Goal: Transaction & Acquisition: Purchase product/service

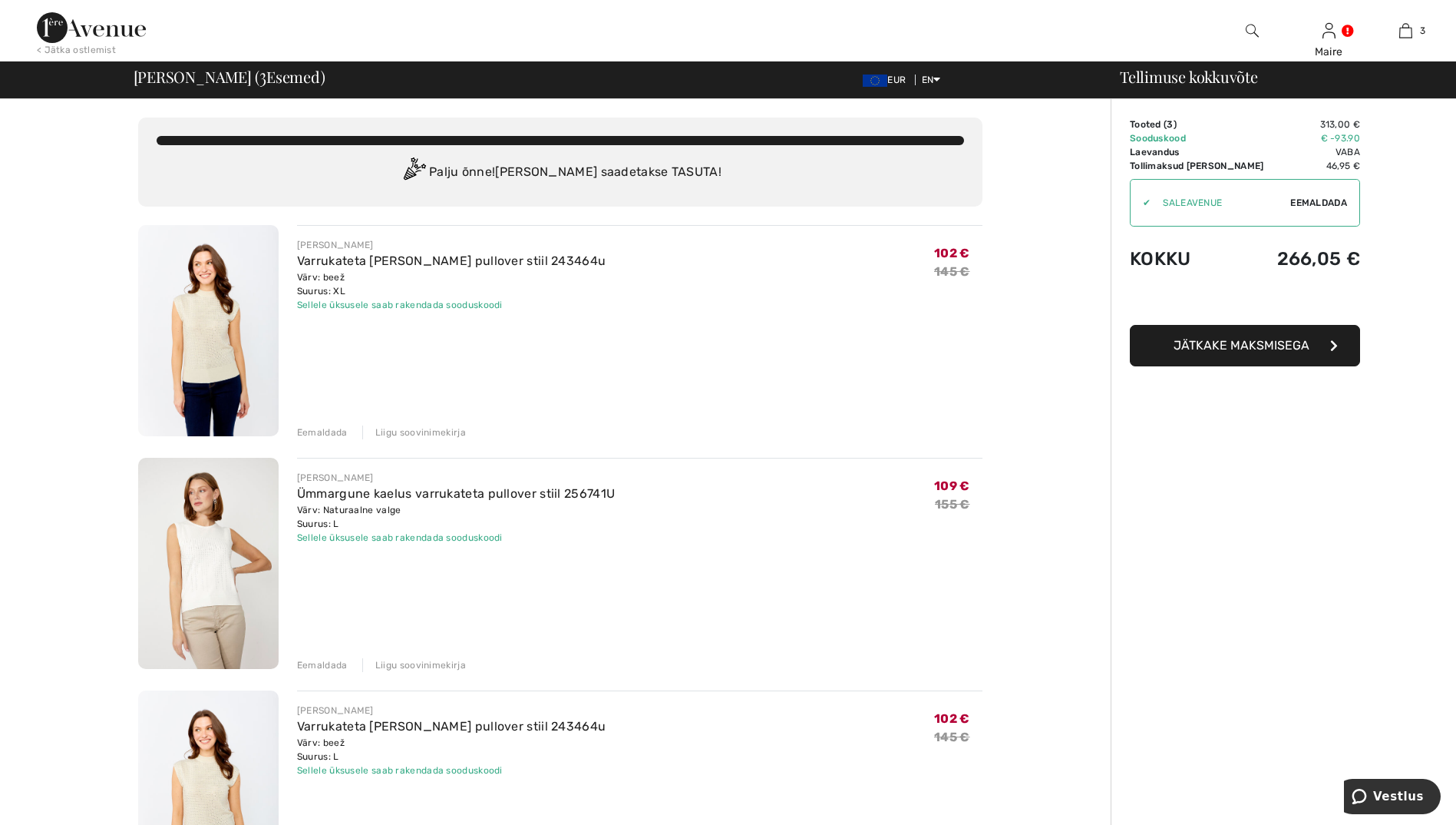
click at [326, 428] on div "Eemaldada" at bounding box center [321, 432] width 50 height 14
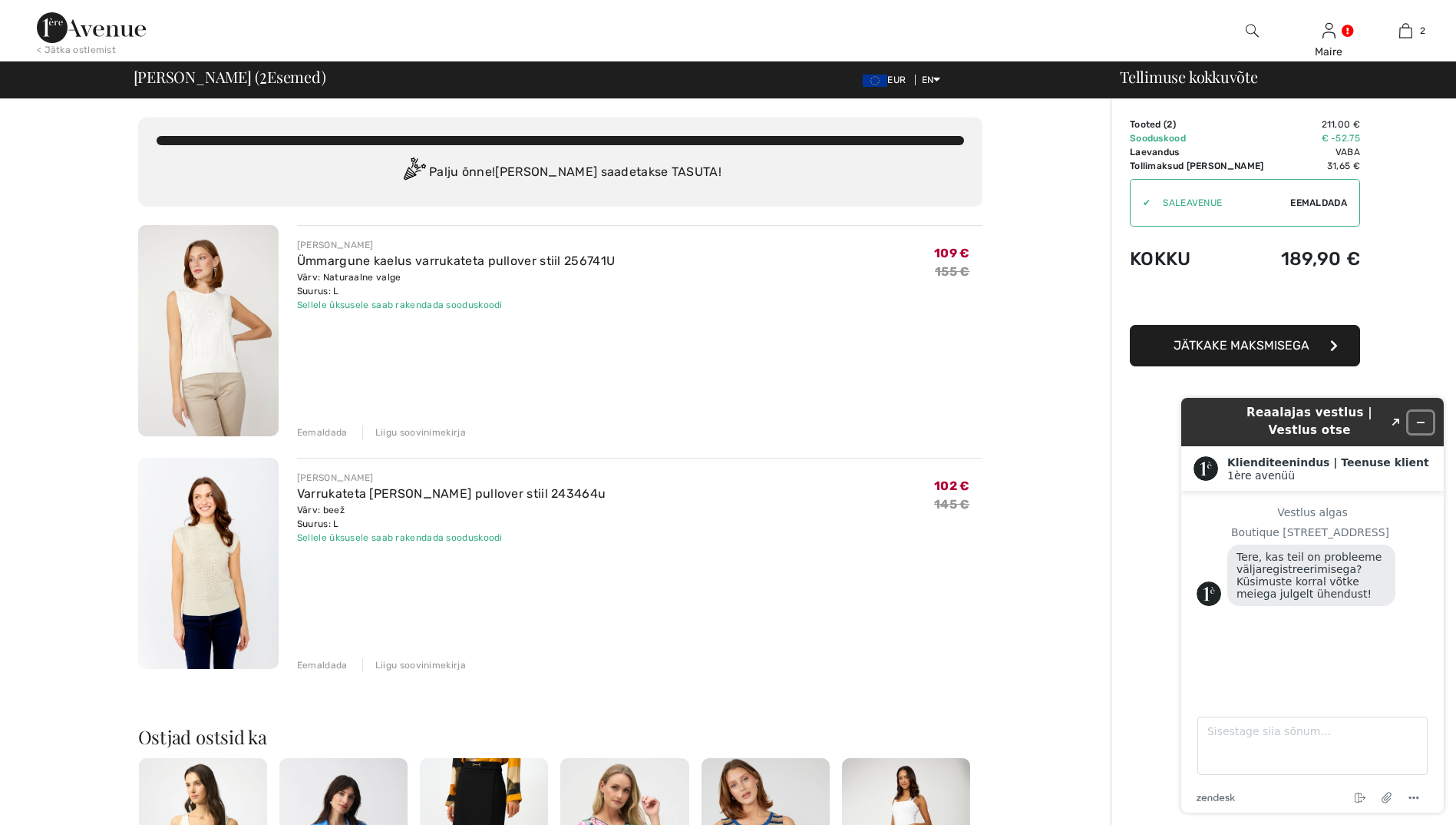
click at [1426, 421] on icon "Minimeeri vidin" at bounding box center [1420, 422] width 10 height 10
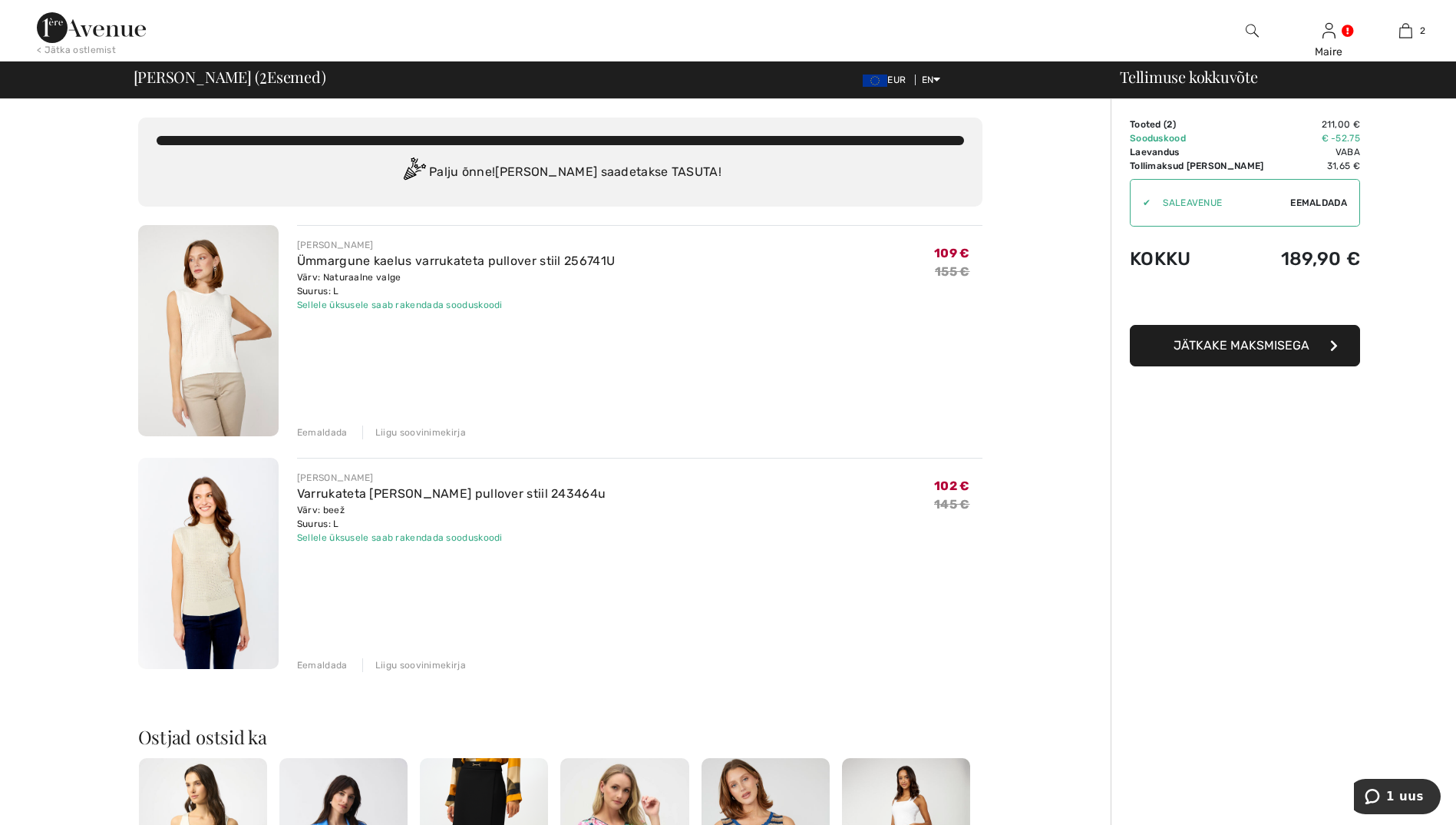
click at [1250, 345] on span "Jätkake maksmisega" at bounding box center [1241, 344] width 136 height 14
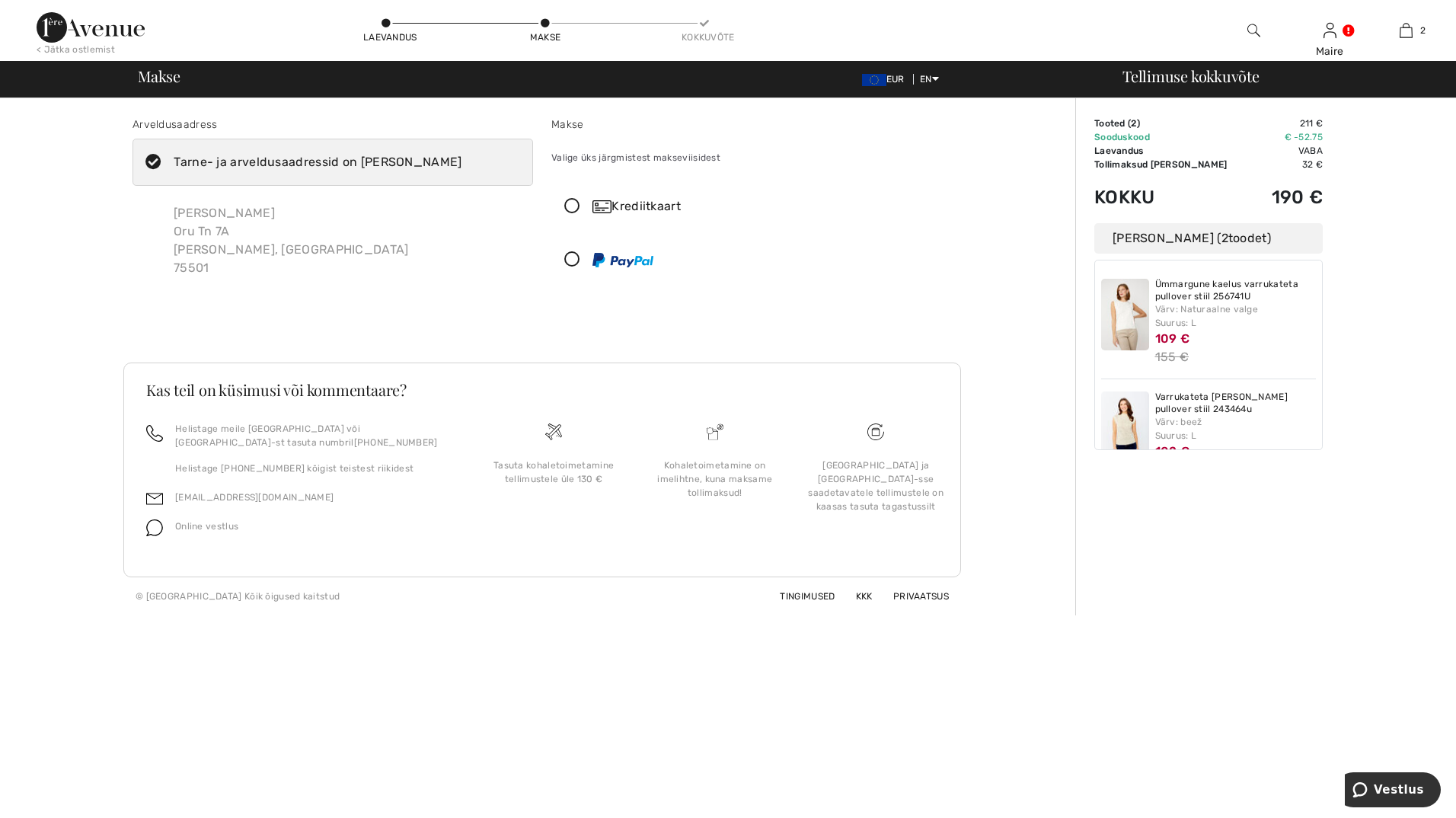
click at [571, 259] on icon at bounding box center [572, 259] width 41 height 16
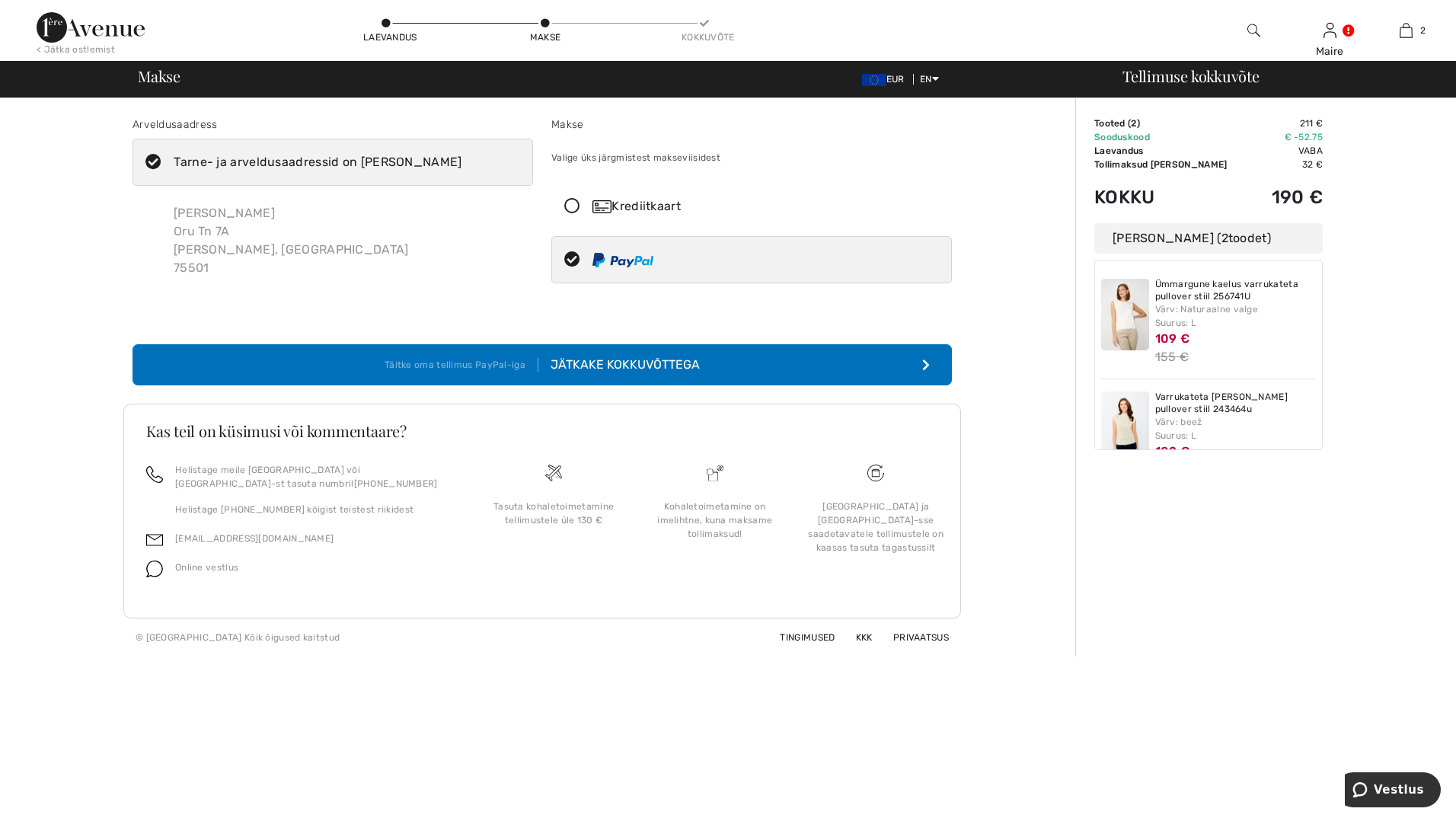
click at [634, 364] on div "Jätkake kokkuvõttega" at bounding box center [619, 364] width 161 height 18
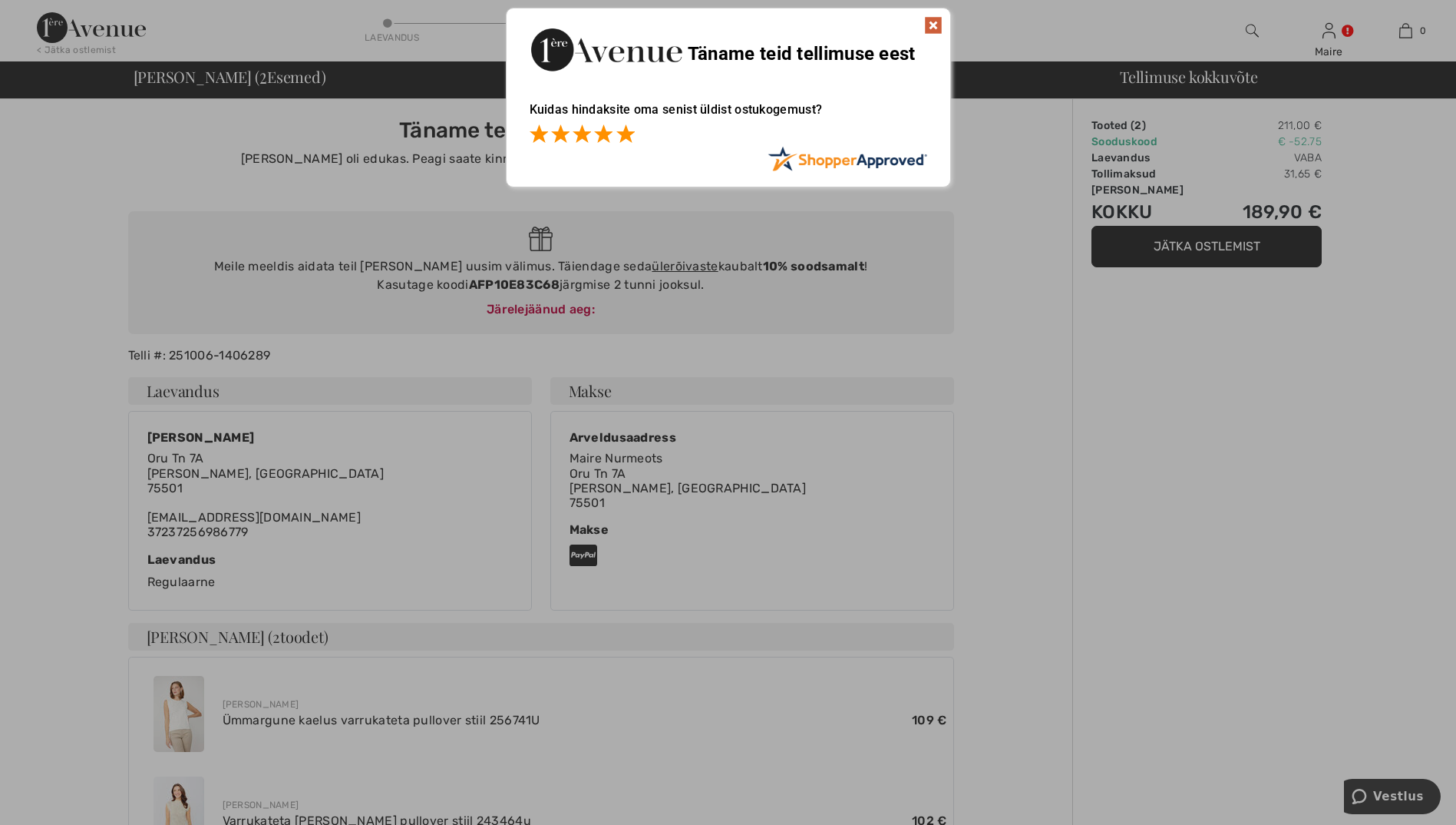
click at [627, 135] on span at bounding box center [625, 133] width 18 height 18
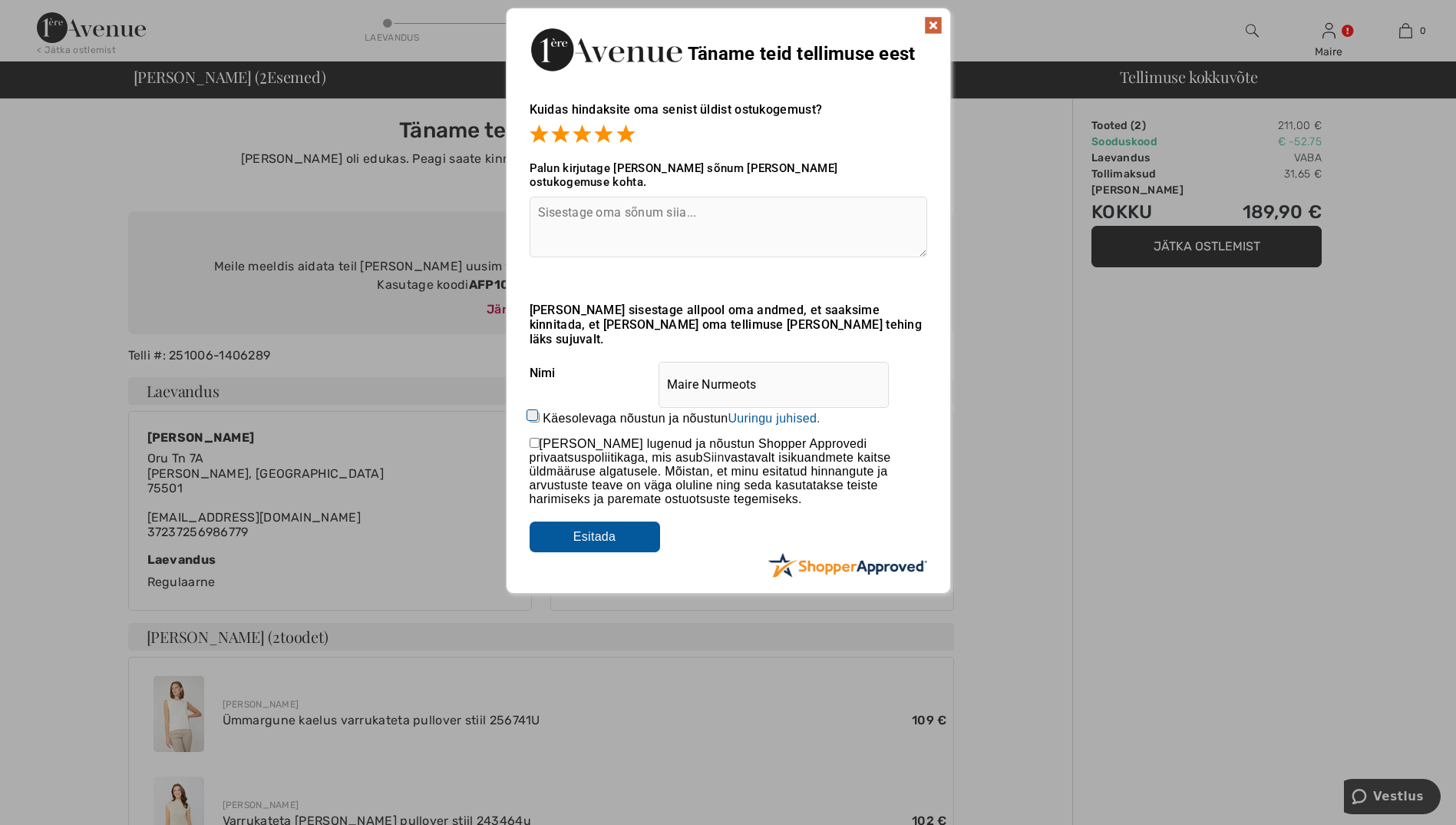
click at [570, 206] on textarea at bounding box center [728, 227] width 398 height 61
click at [543, 197] on textarea at bounding box center [728, 227] width 398 height 61
paste textarea "Pleasant and very fast."
type textarea "Pleasant and very fast."
drag, startPoint x: 699, startPoint y: 357, endPoint x: 803, endPoint y: 361, distance: 104.1
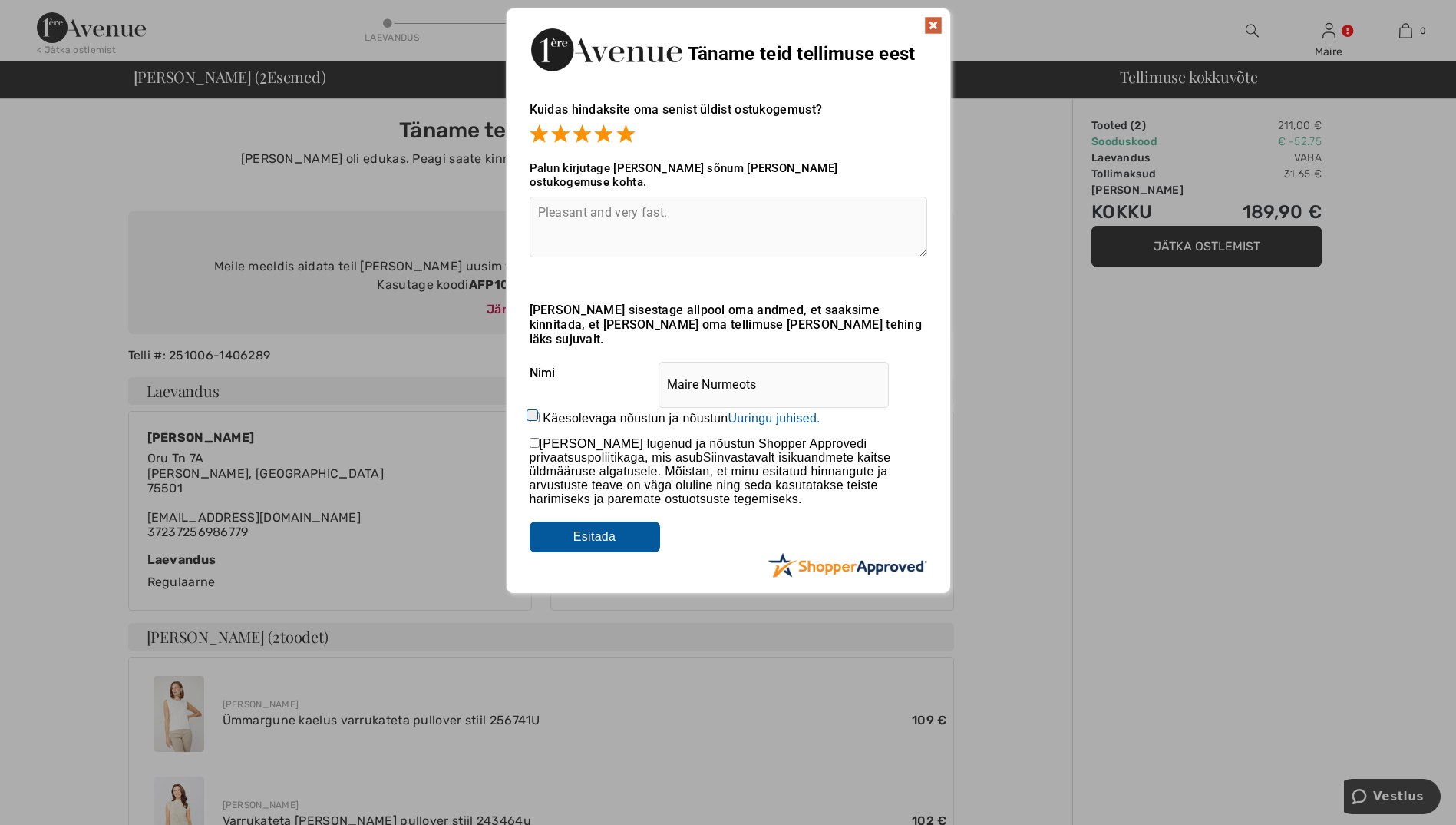
click at [803, 362] on input "Maire Nurmeots" at bounding box center [774, 384] width 230 height 46
type input "Maire"
click at [534, 412] on input "Käesolevaga nõustun ja nõustun Arvustuse esitamisega annate Shopper Approvedile…" at bounding box center [534, 417] width 10 height 10
checkbox input "true"
click at [532, 438] on input "checkbox" at bounding box center [534, 442] width 10 height 10
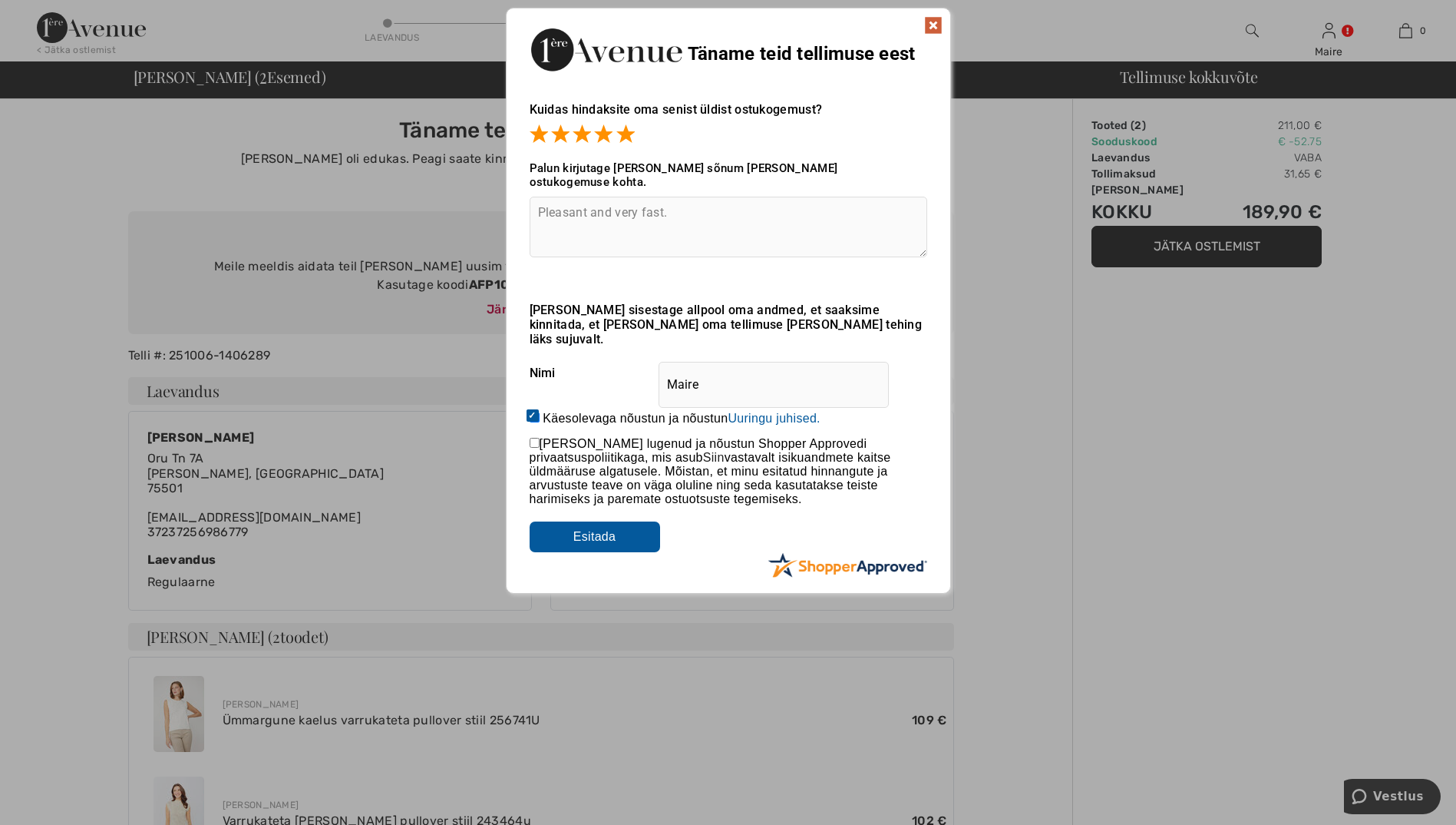
checkbox input "true"
click at [587, 521] on input "Submit" at bounding box center [594, 537] width 130 height 30
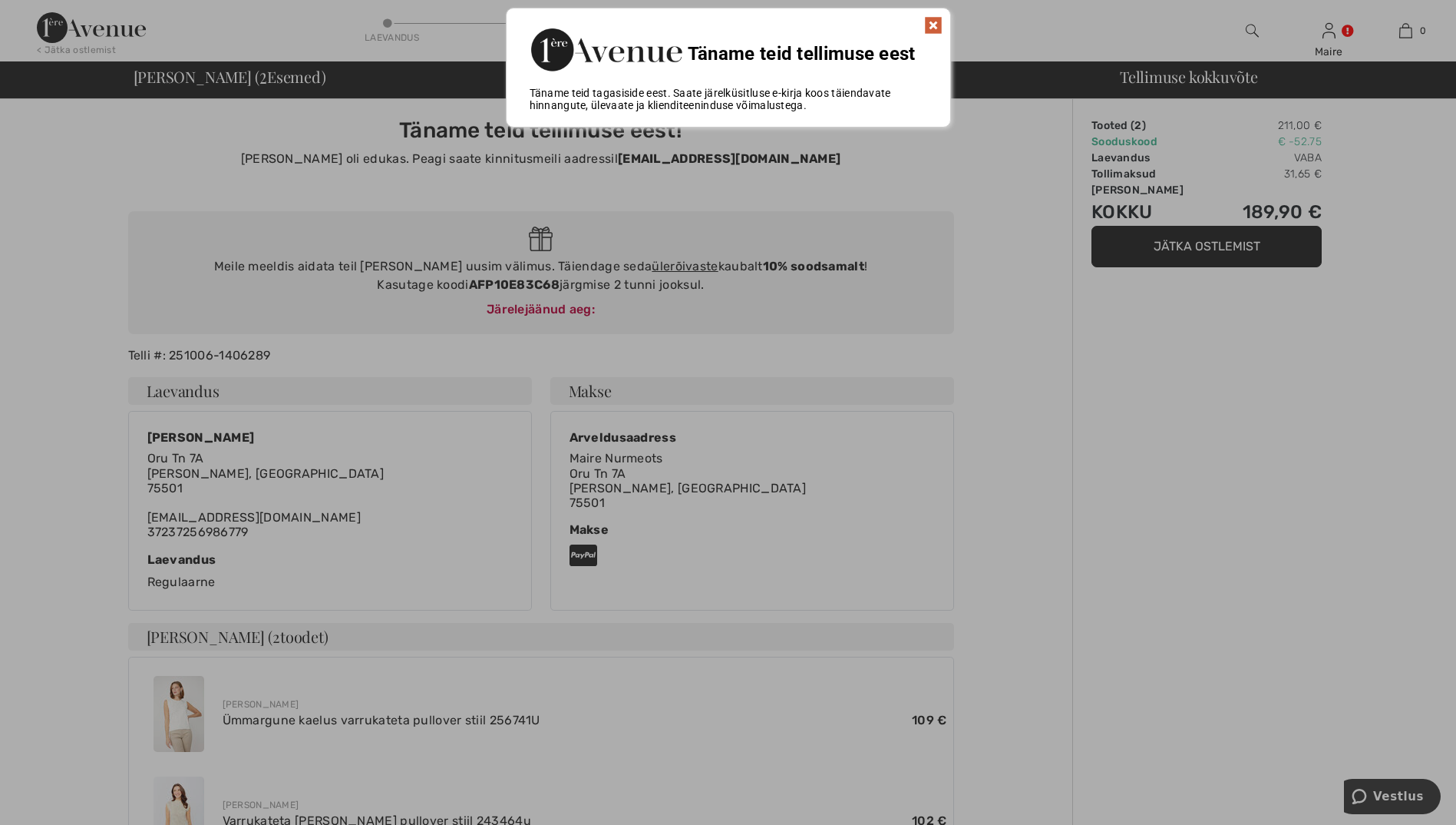
click at [936, 26] on img at bounding box center [933, 25] width 18 height 18
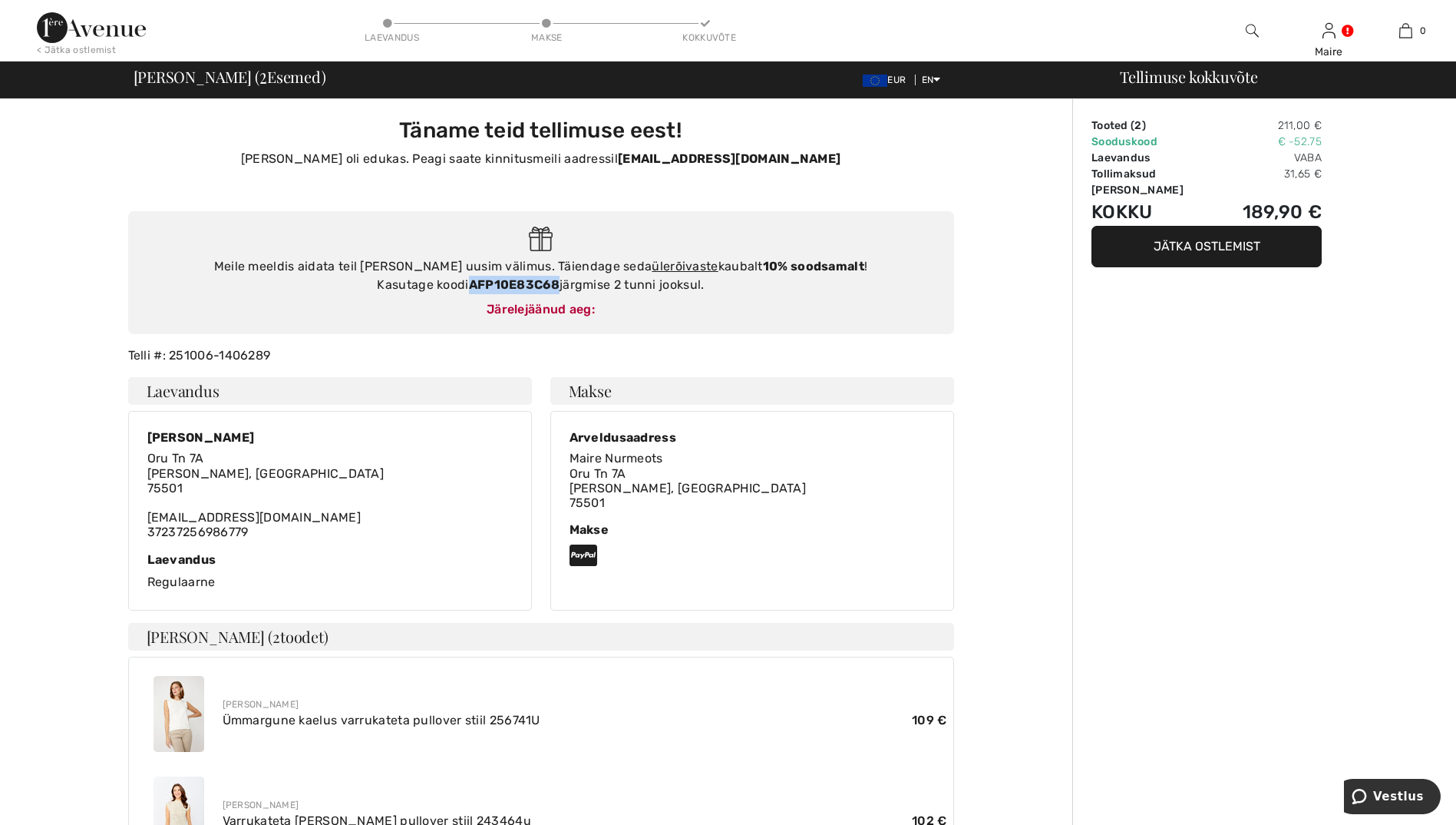
drag, startPoint x: 468, startPoint y: 284, endPoint x: 556, endPoint y: 288, distance: 88.1
click at [556, 288] on div "Meile meeldis aidata teil leida oma uusim välimus. Täiendage seda ülerõivaste k…" at bounding box center [541, 275] width 795 height 37
drag, startPoint x: 556, startPoint y: 288, endPoint x: 464, endPoint y: 228, distance: 109.8
click at [464, 228] on div "Meile meeldis aidata teil leida oma uusim välimus. Täiendage seda ülerõivaste k…" at bounding box center [541, 273] width 826 height 124
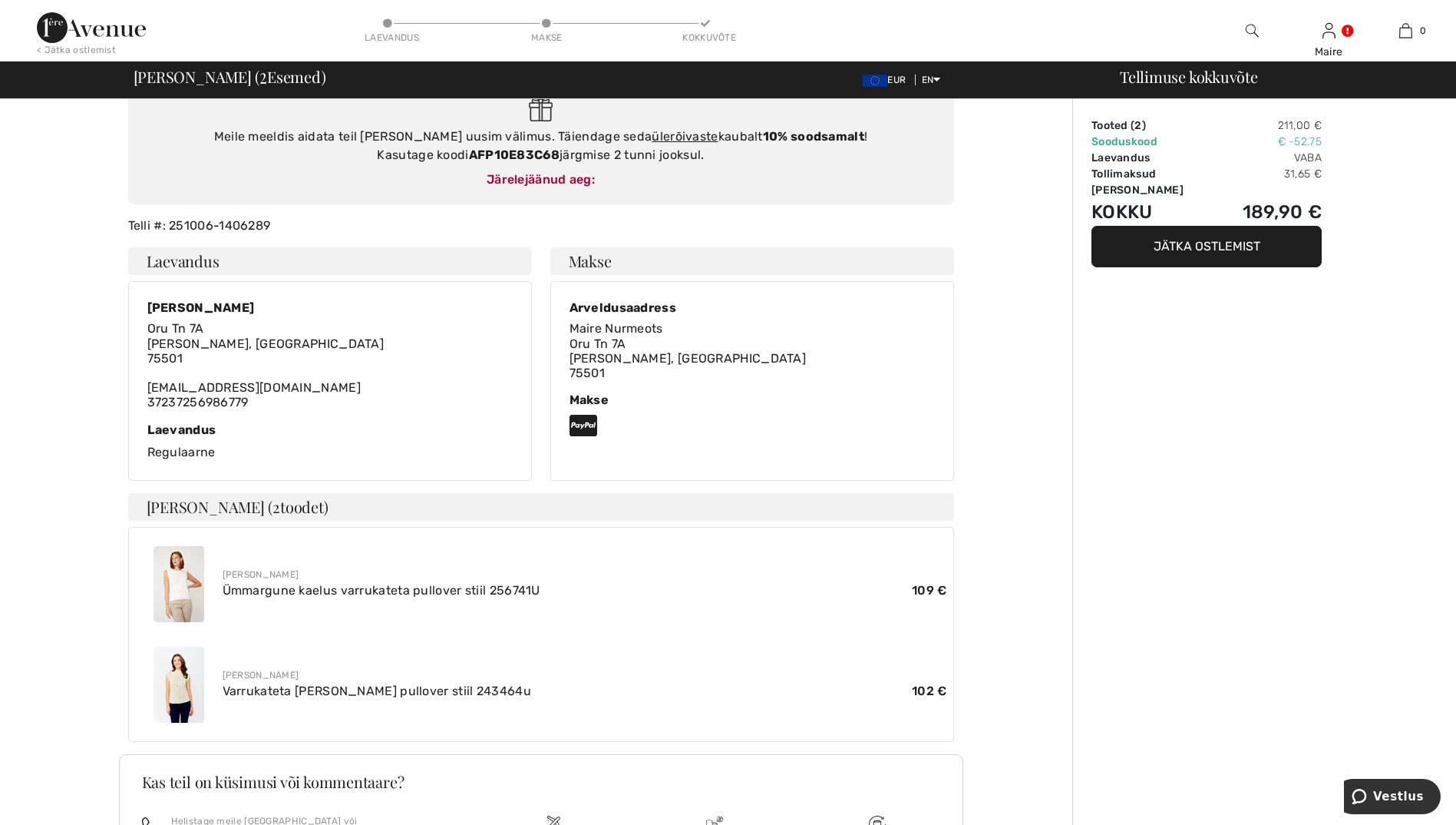
scroll to position [153, 0]
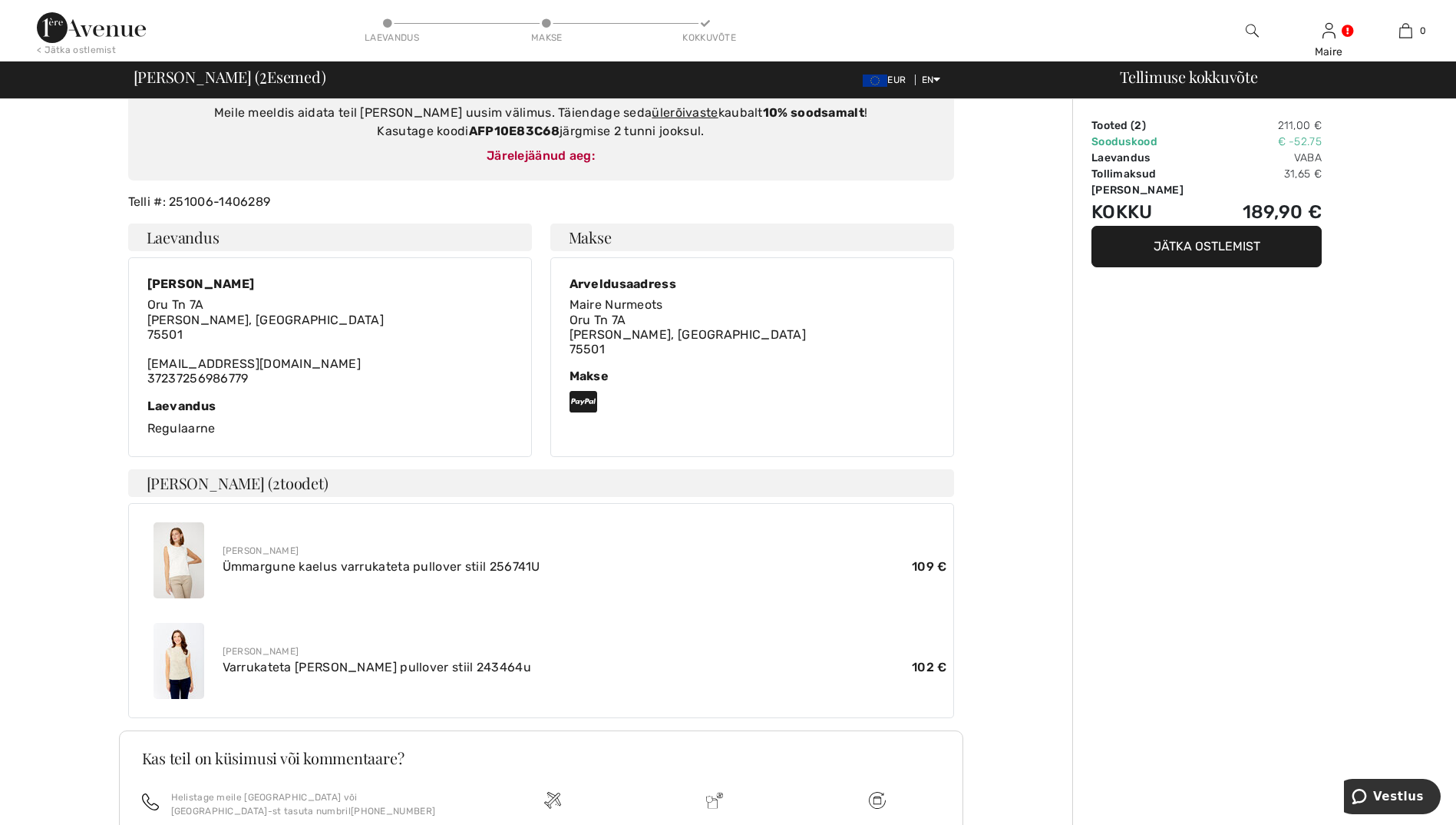
click at [1183, 228] on button "Jätka ostlemist" at bounding box center [1207, 246] width 230 height 42
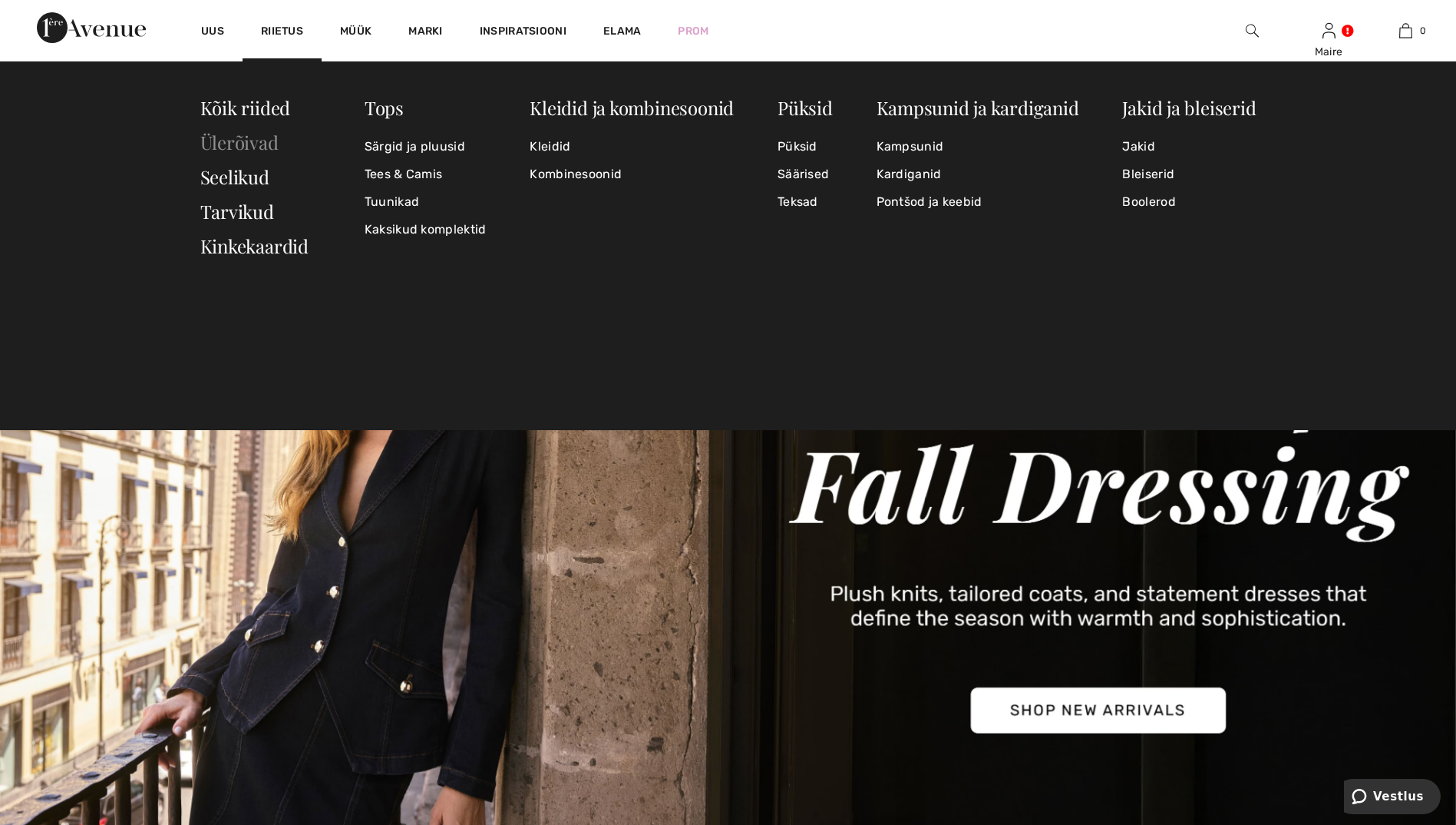
click at [229, 137] on link "Ülerõivad" at bounding box center [240, 142] width 78 height 25
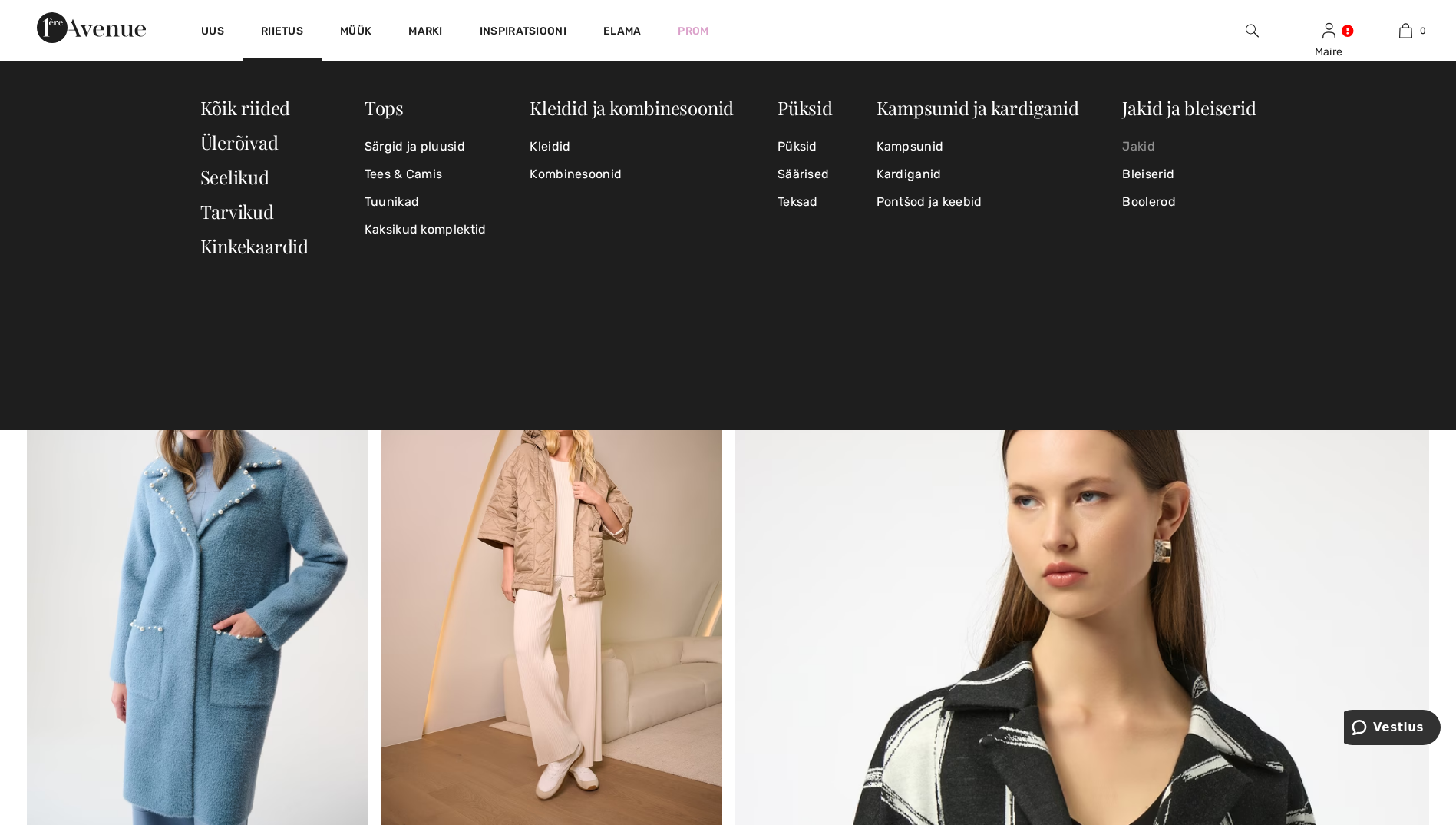
click at [1146, 145] on link "Jakid" at bounding box center [1189, 147] width 133 height 28
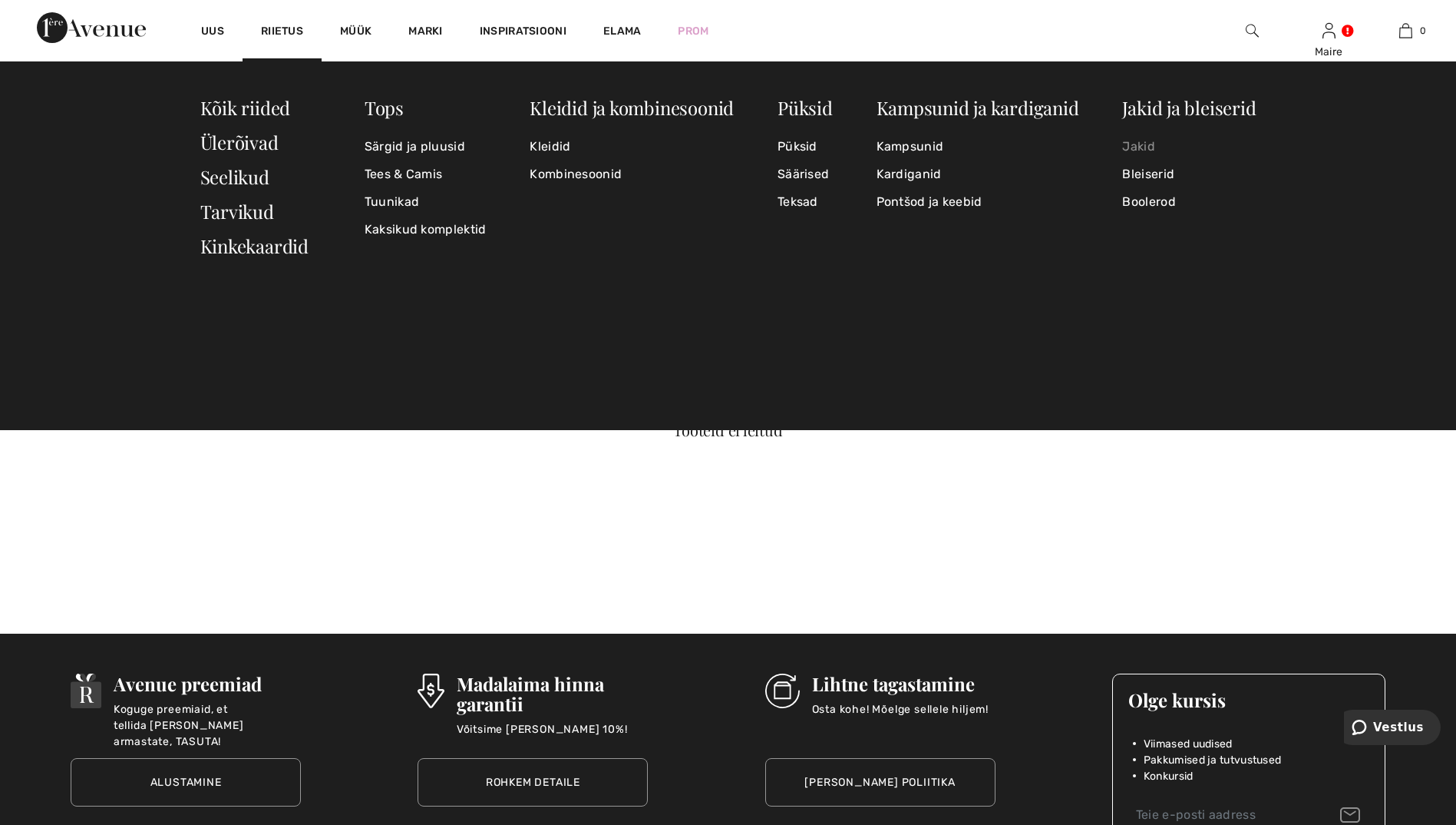
click at [1134, 146] on link "Jakid" at bounding box center [1189, 147] width 133 height 28
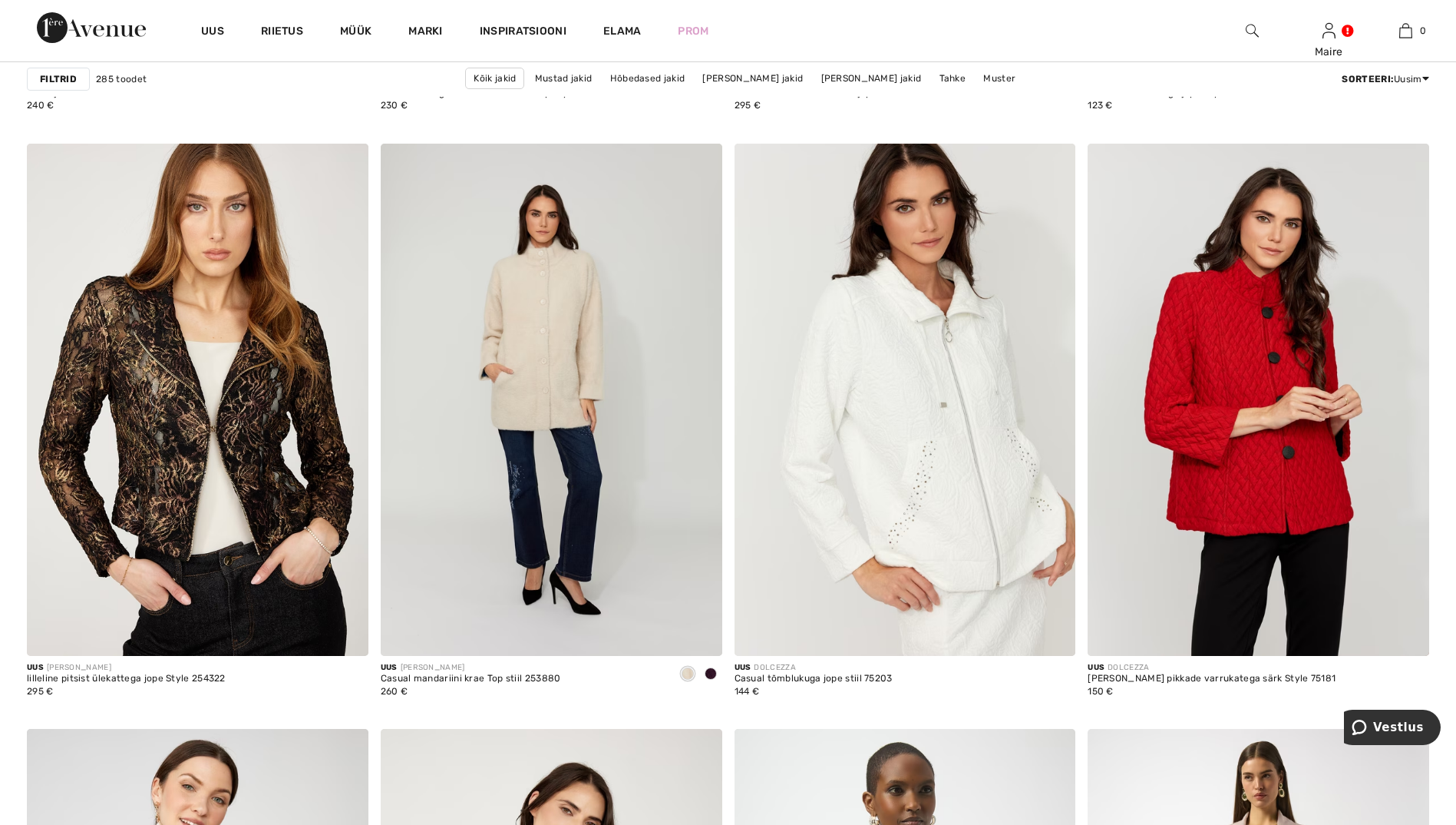
scroll to position [3380, 0]
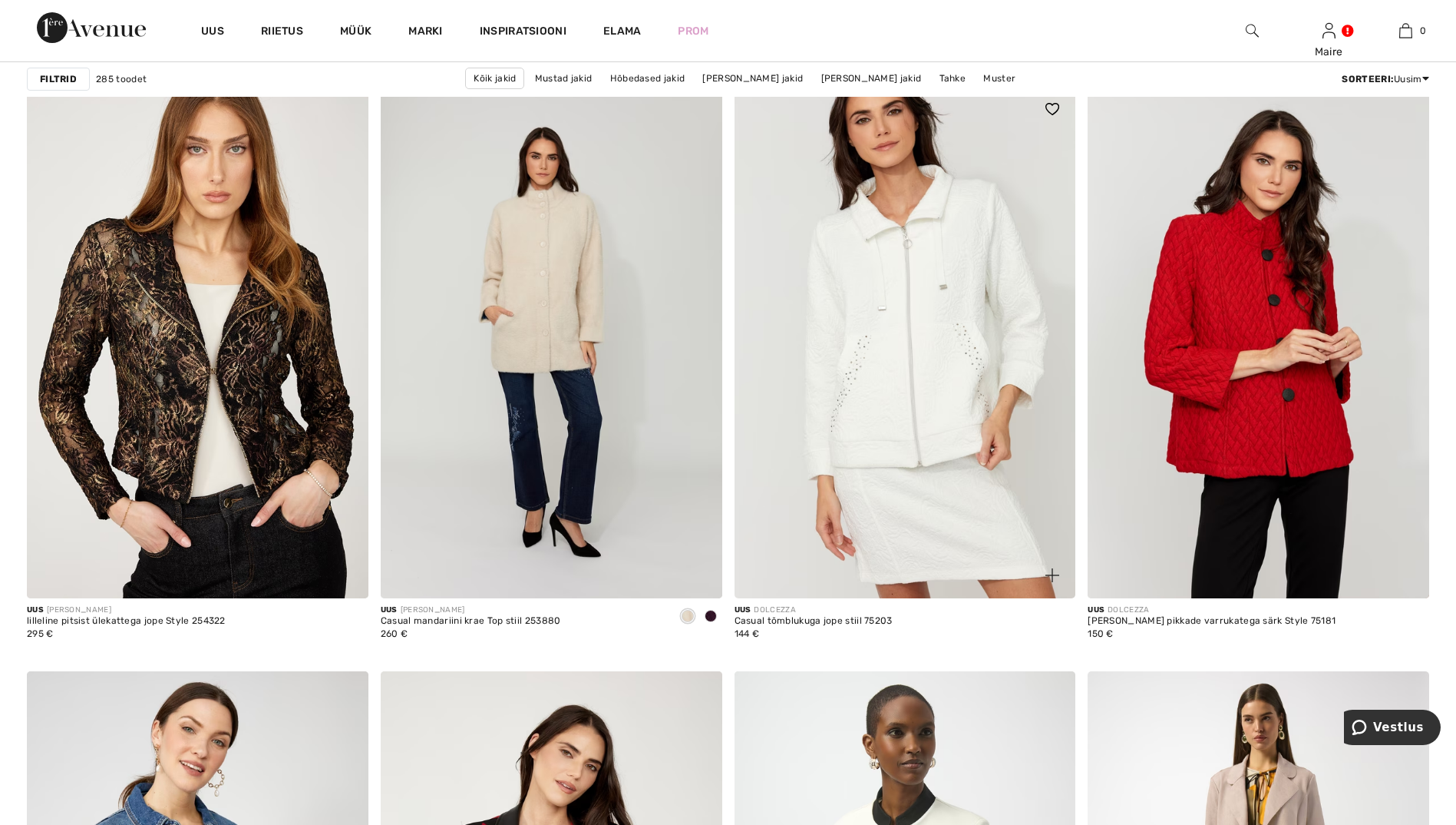
click at [929, 307] on img at bounding box center [904, 342] width 341 height 512
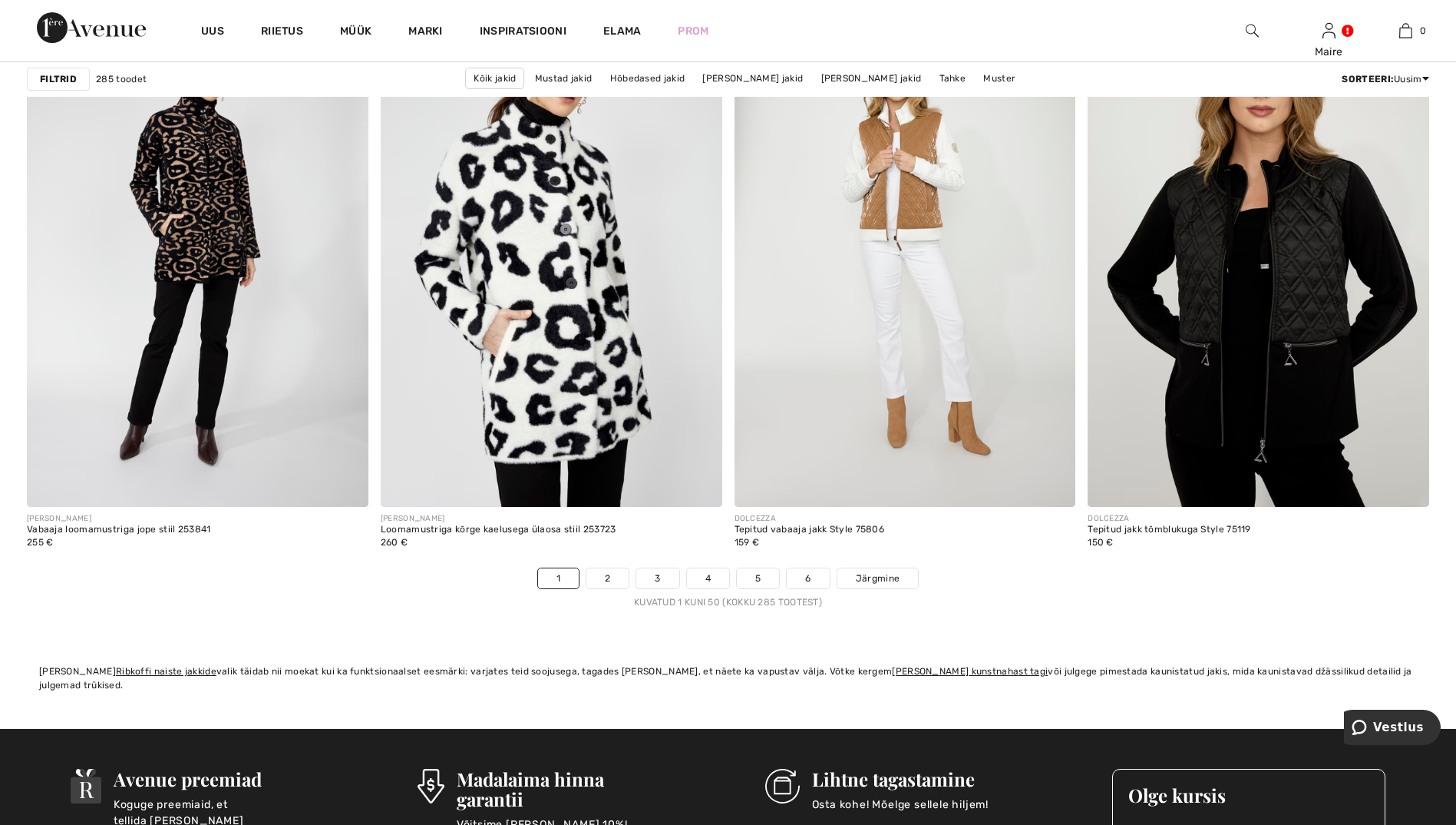
scroll to position [8602, 0]
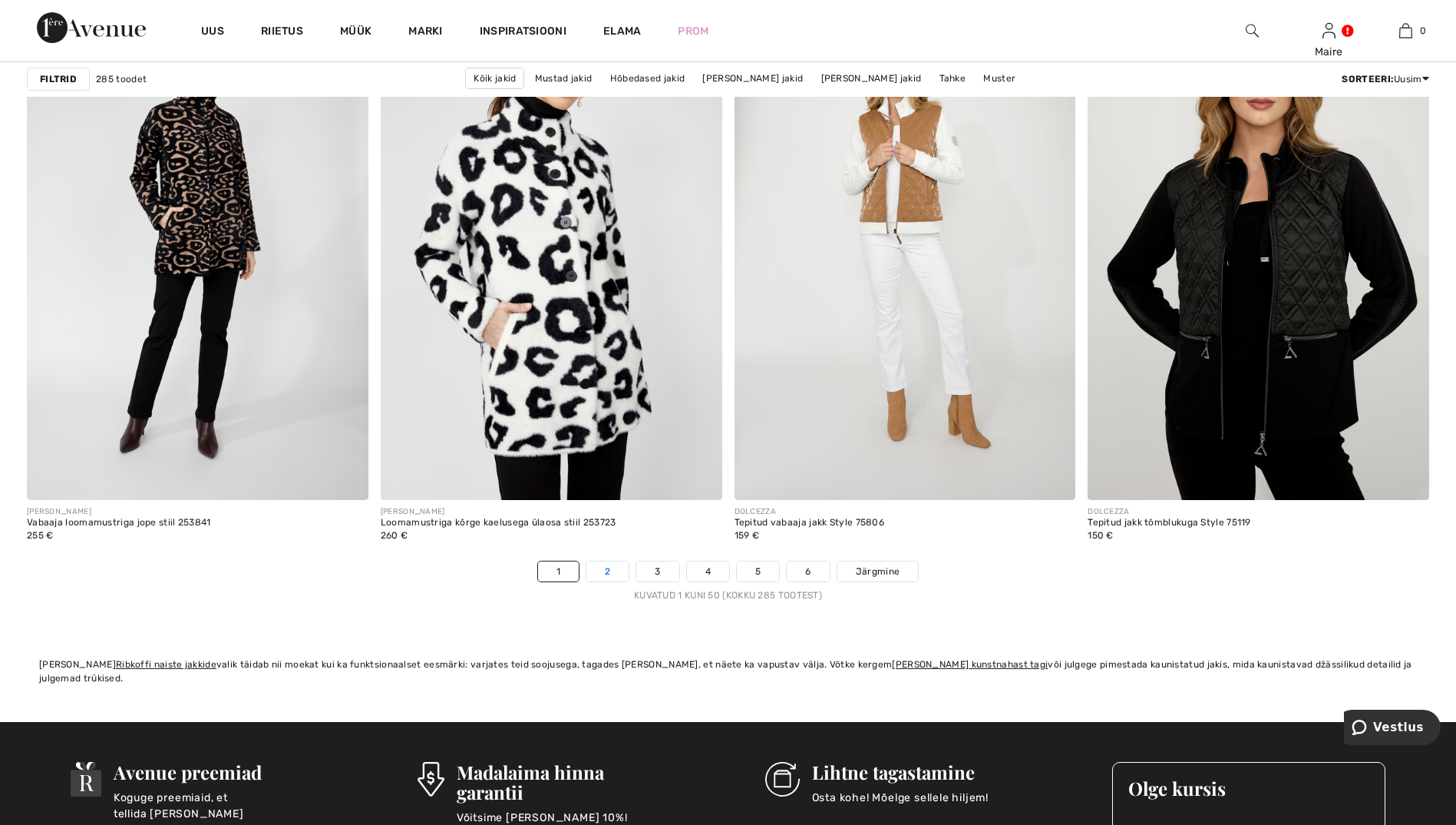
click at [619, 573] on link "2" at bounding box center [608, 571] width 42 height 20
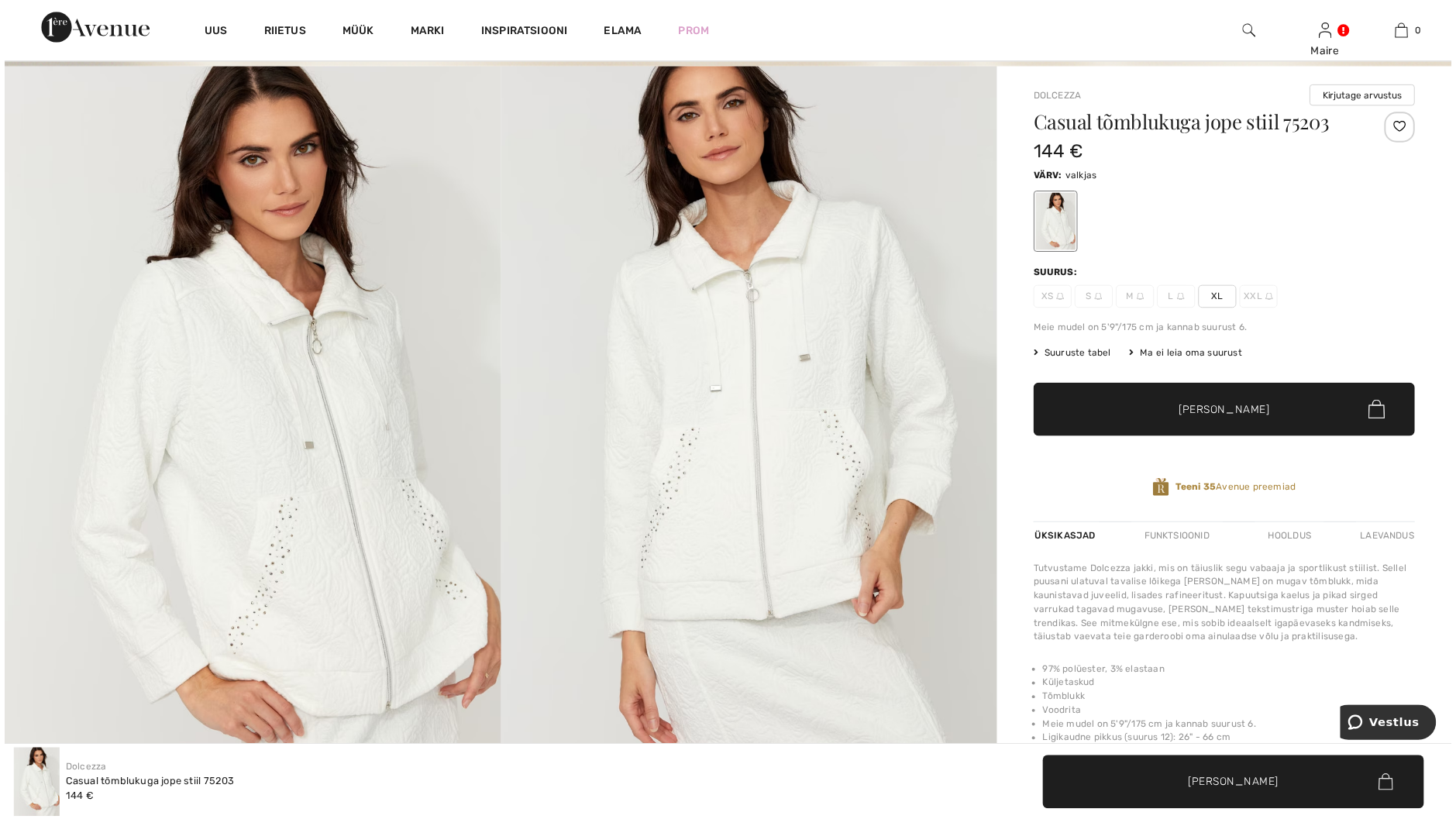
scroll to position [78, 0]
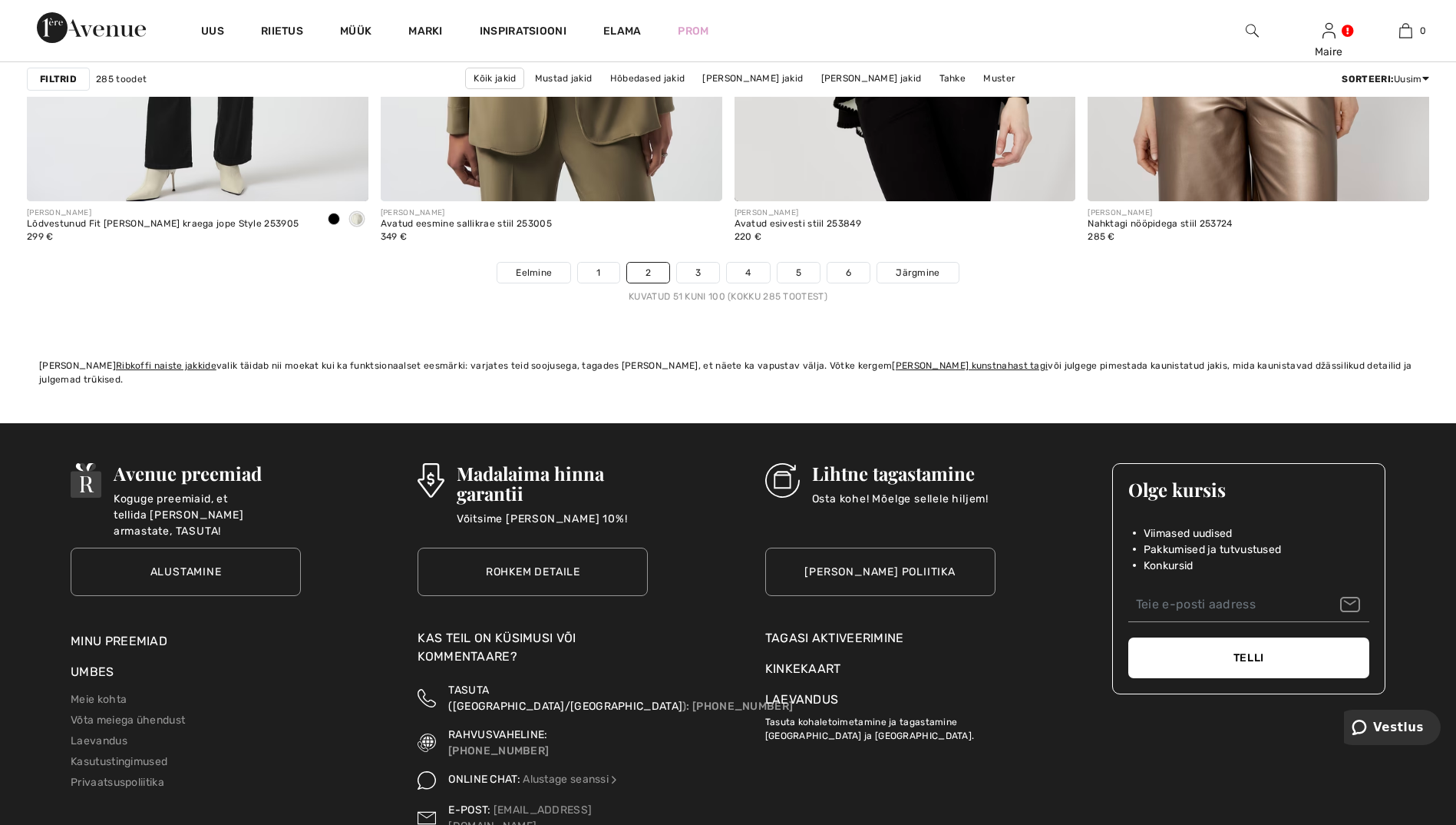
scroll to position [8909, 0]
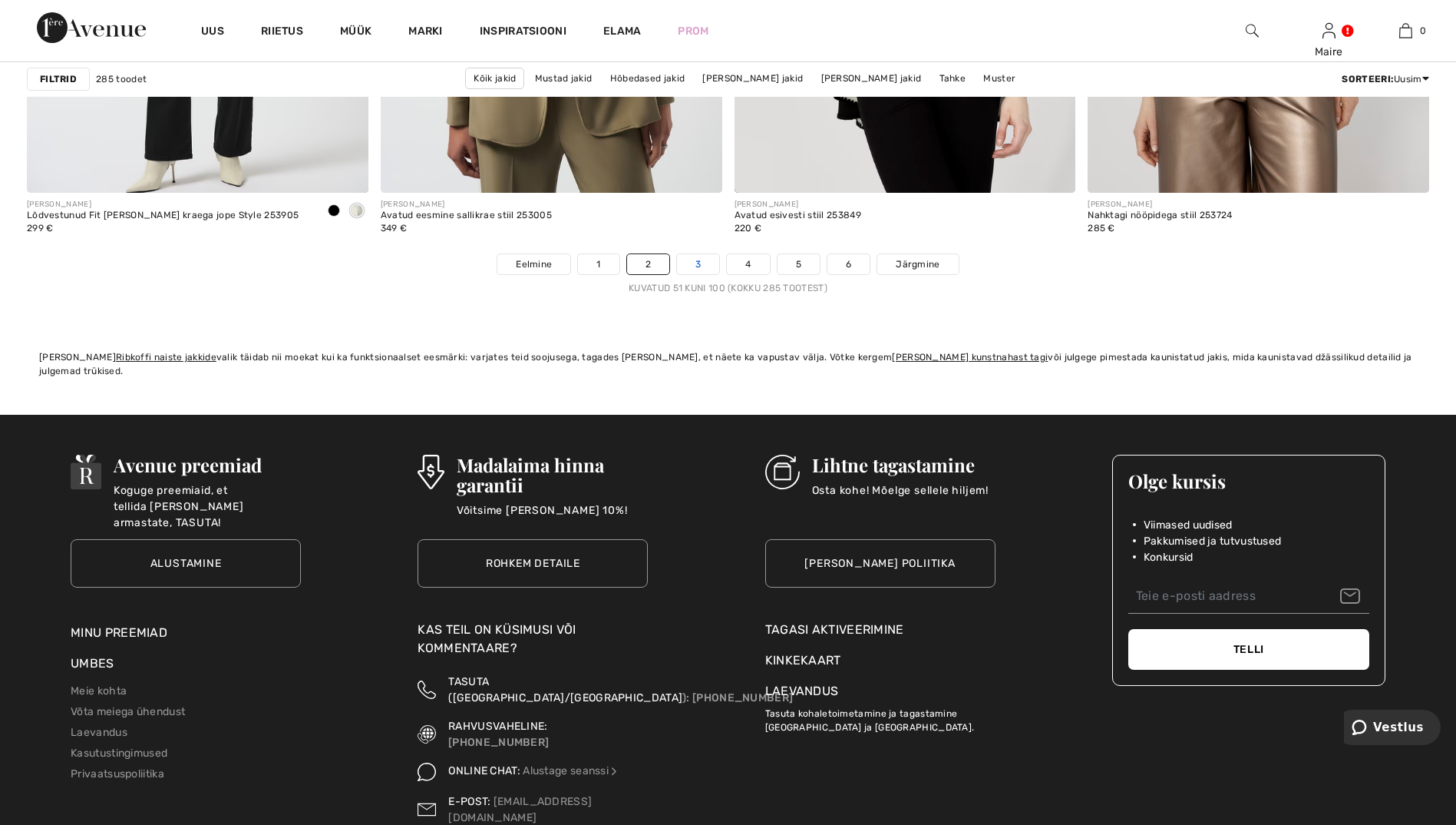
click at [695, 267] on link "3" at bounding box center [698, 264] width 42 height 20
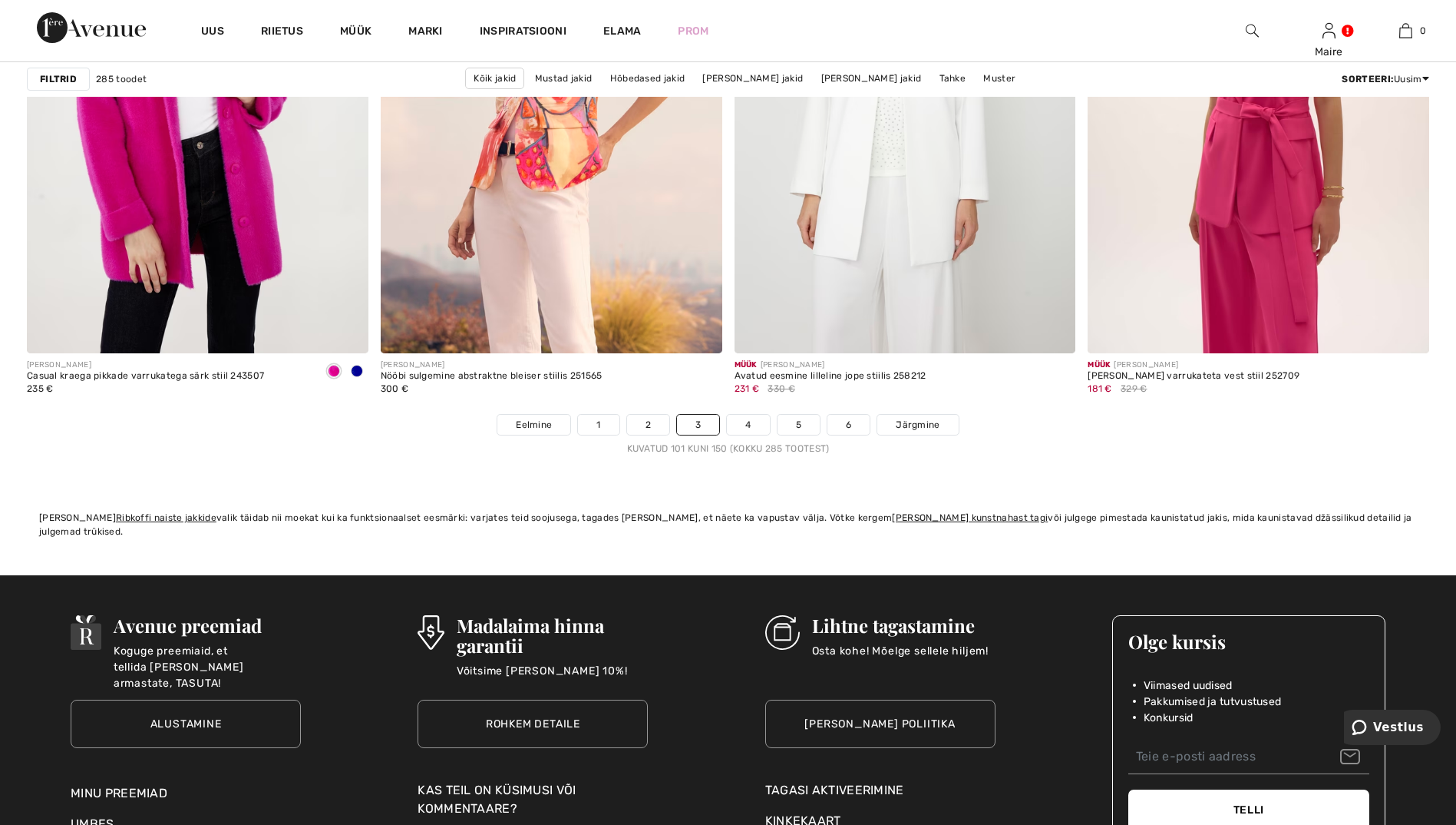
scroll to position [8756, 0]
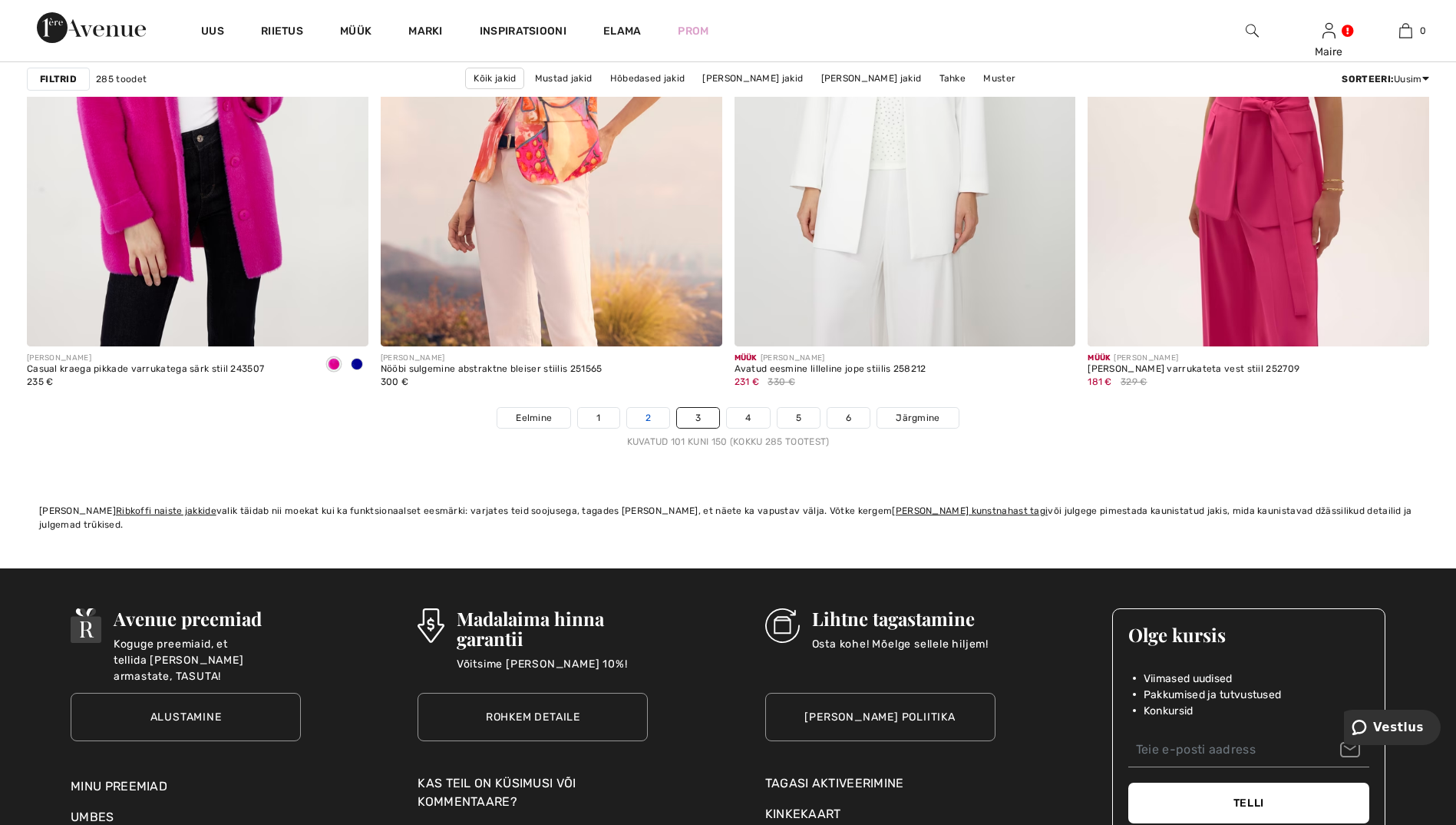
click at [648, 418] on link "2" at bounding box center [648, 418] width 42 height 20
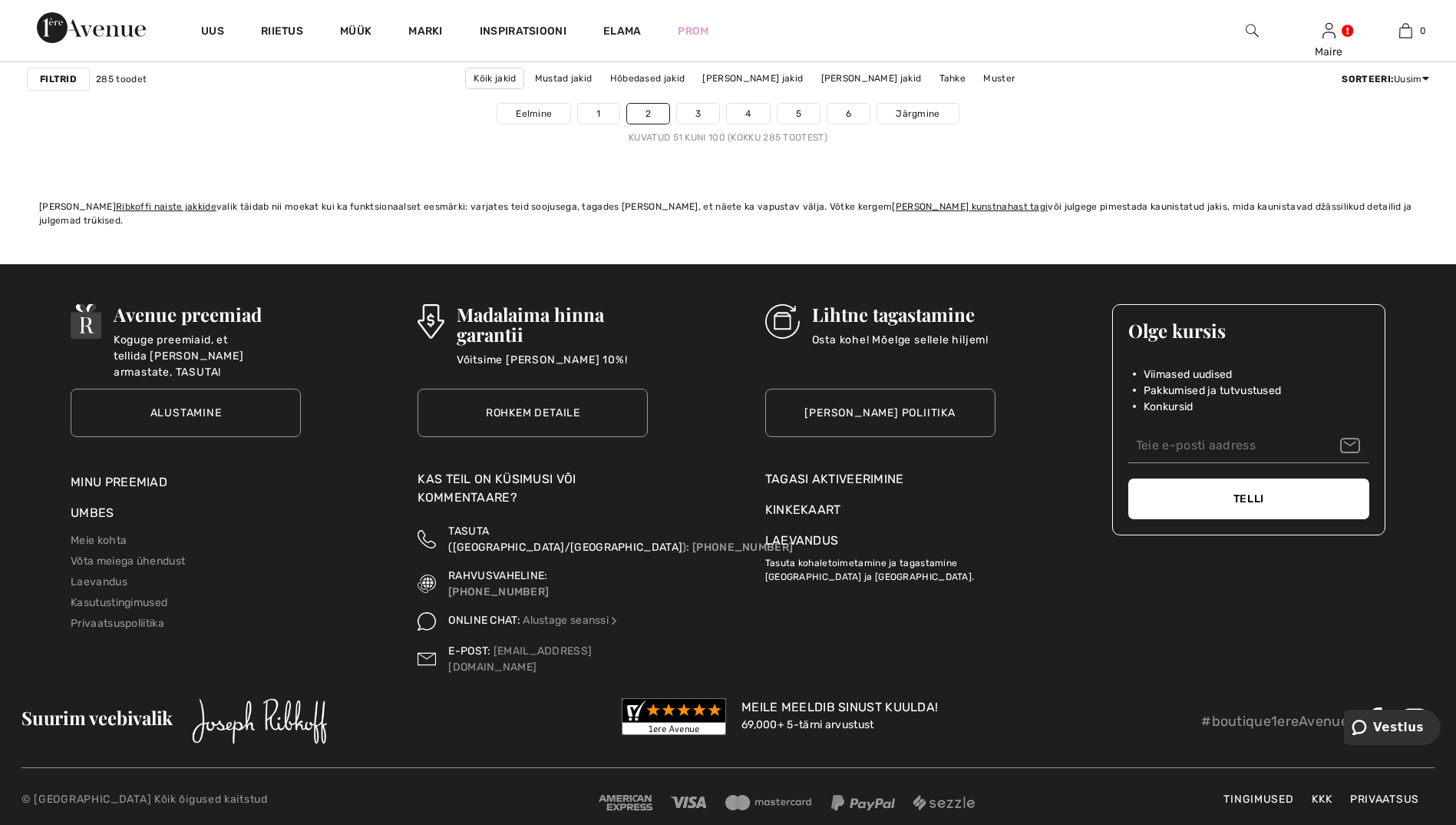
scroll to position [9064, 0]
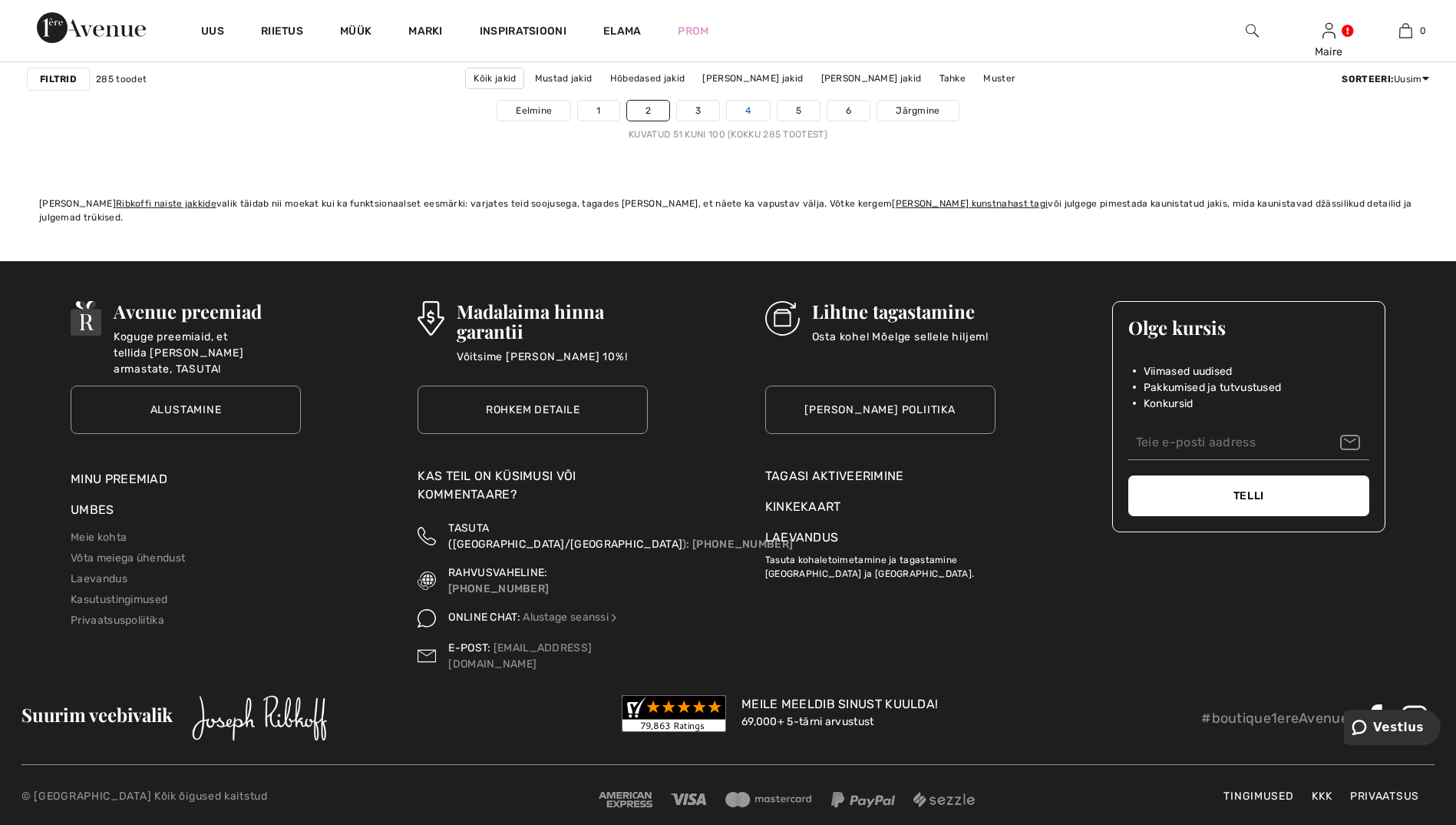
click at [748, 108] on link "4" at bounding box center [747, 110] width 42 height 20
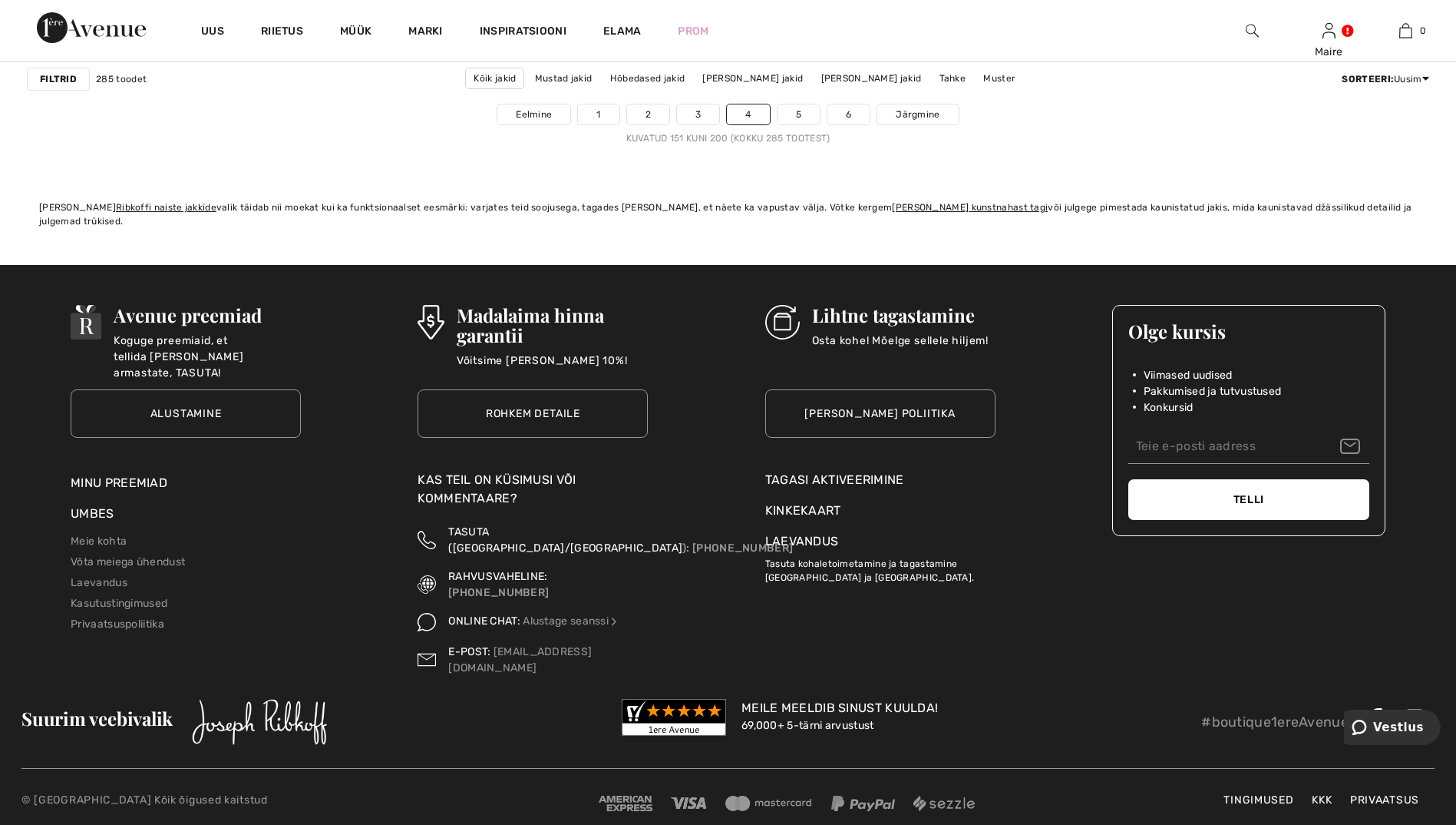
scroll to position [9064, 0]
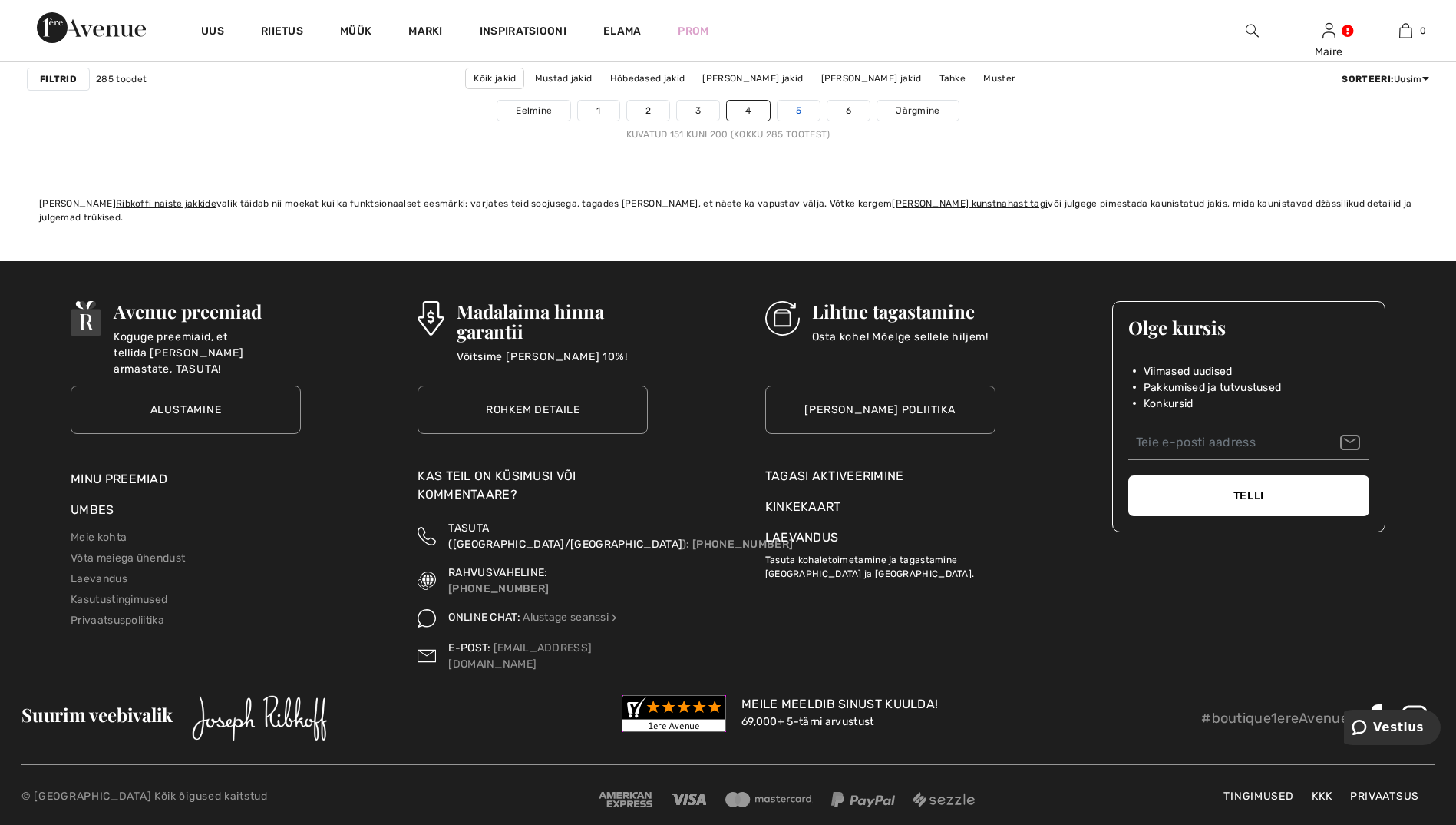
click at [798, 113] on link "5" at bounding box center [799, 110] width 42 height 20
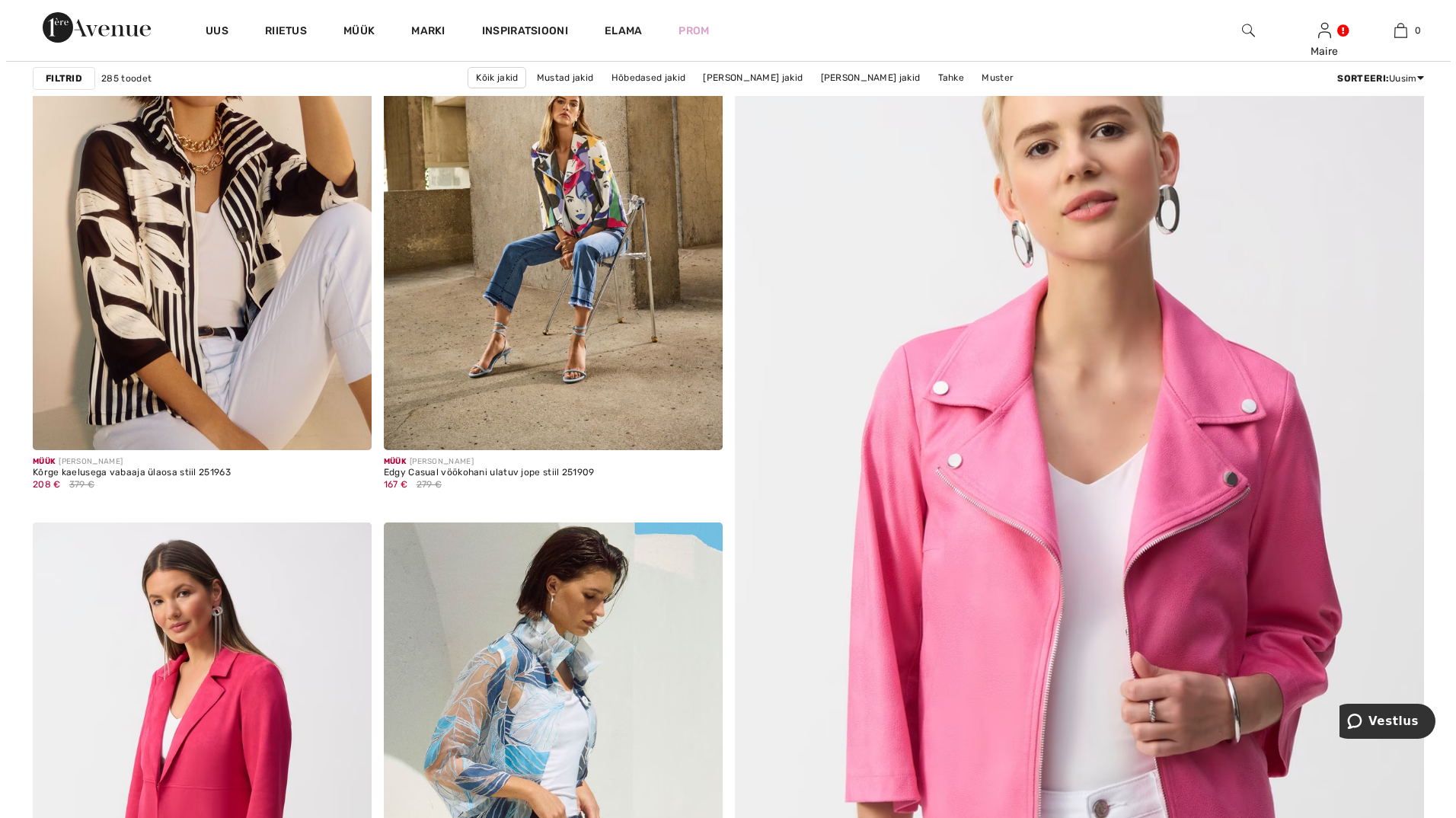
scroll to position [76, 0]
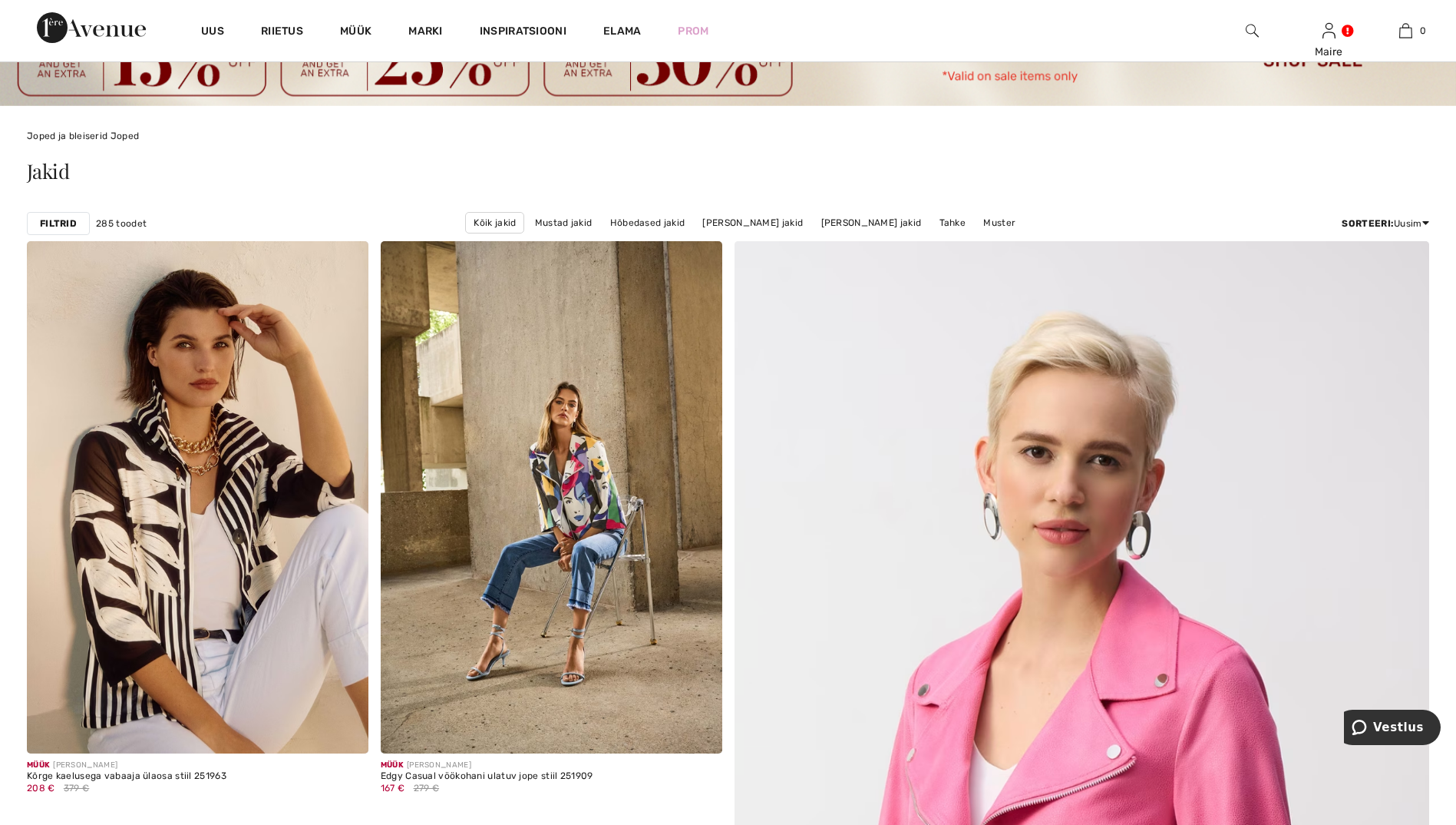
click at [54, 221] on strong "Filtrid" at bounding box center [58, 224] width 37 height 14
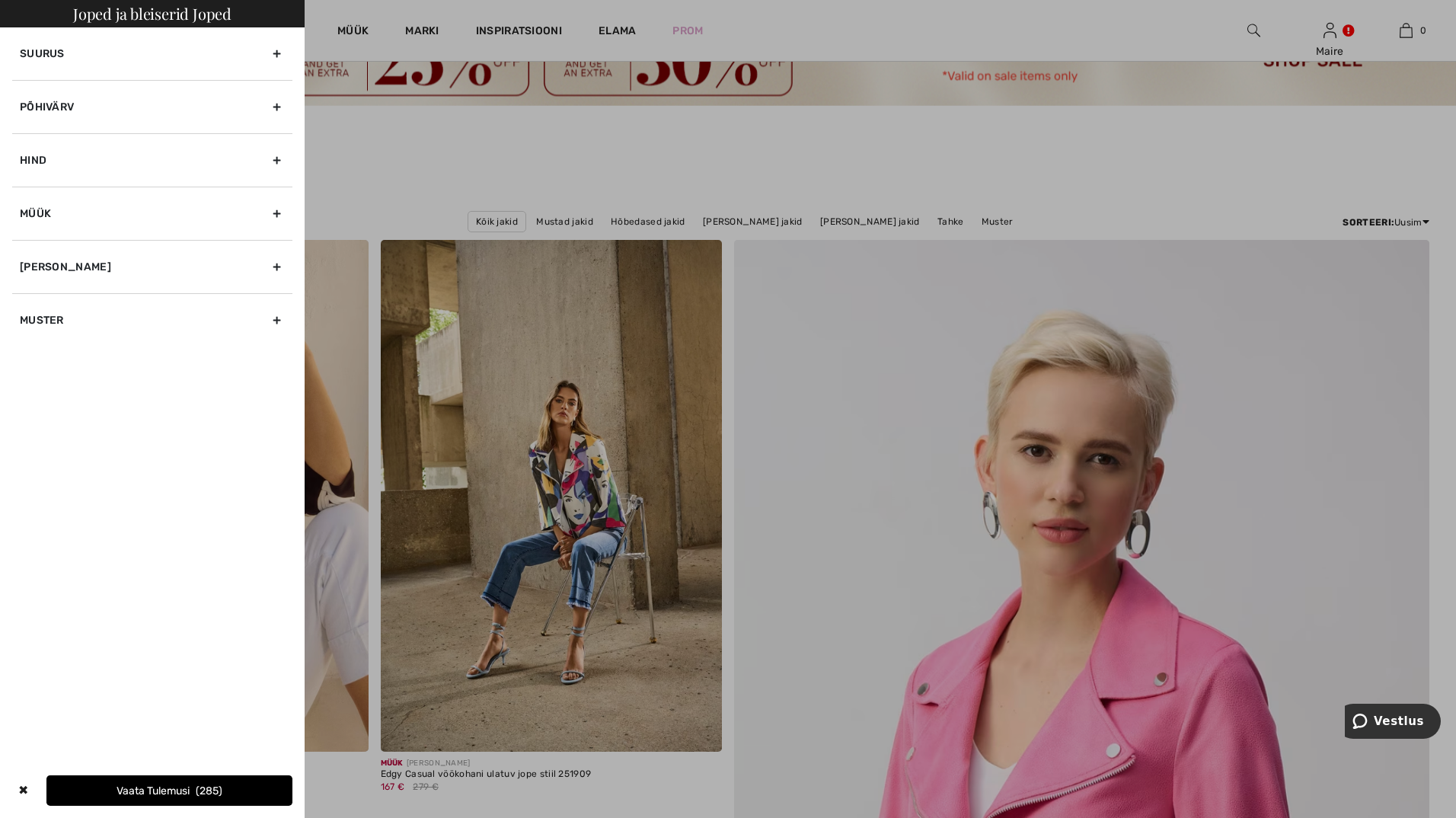
click at [25, 263] on div "Brändi" at bounding box center [152, 266] width 280 height 54
click at [24, 317] on input"] "[PERSON_NAME]" at bounding box center [25, 316] width 11 height 11
checkbox input"] "true"
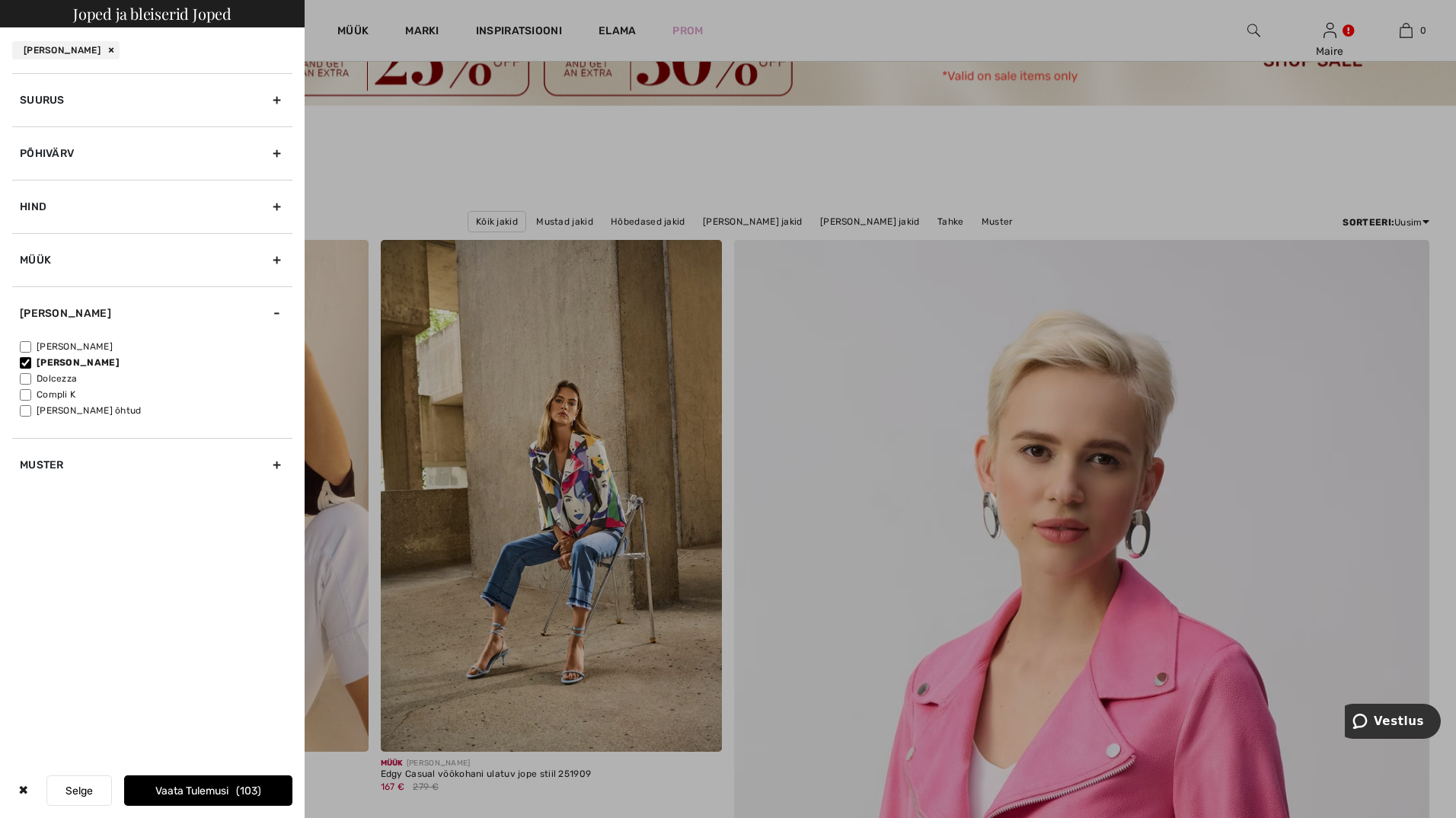
click at [153, 791] on button "Vaata tulemusi 103" at bounding box center [209, 791] width 168 height 30
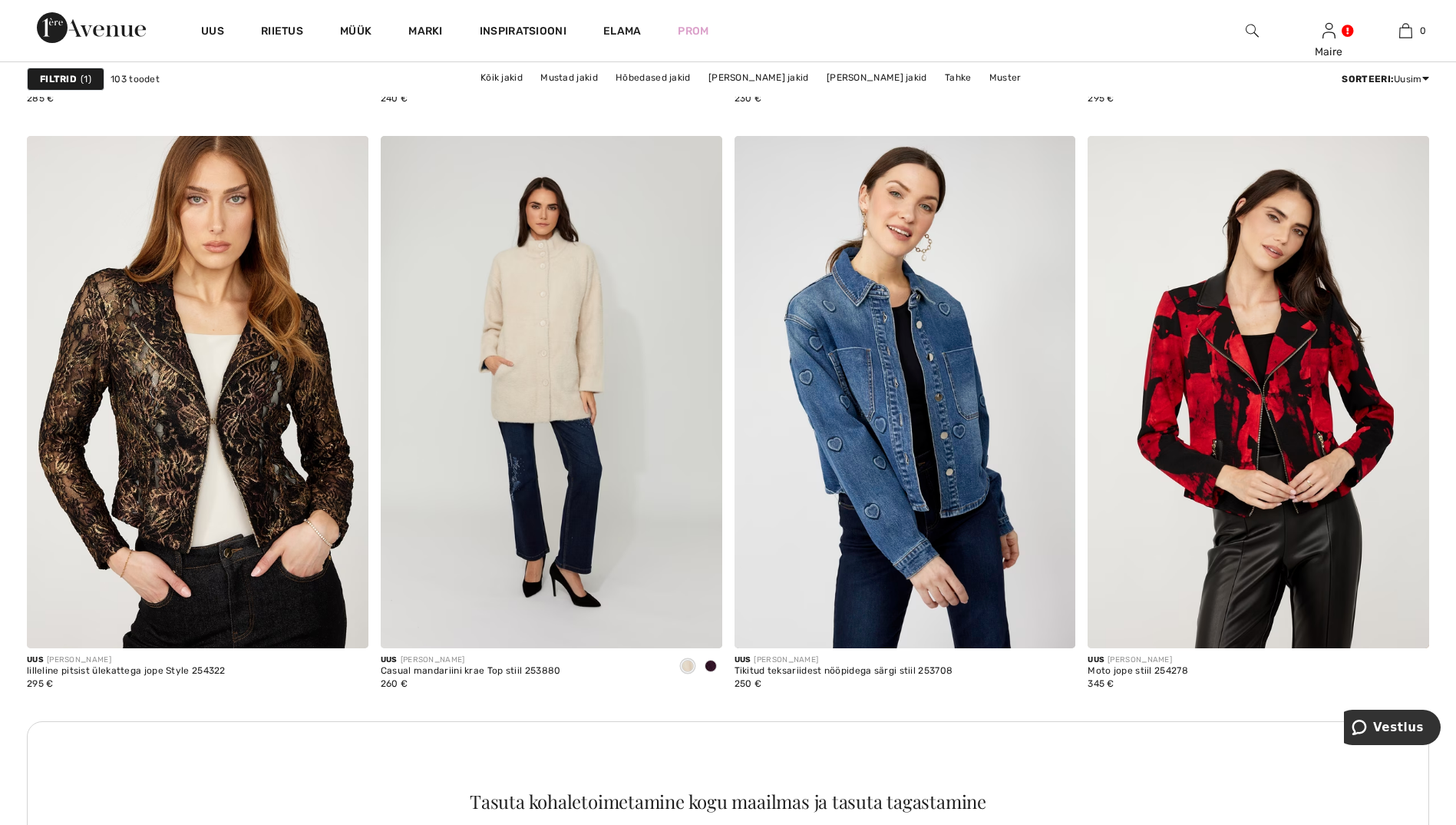
scroll to position [1920, 0]
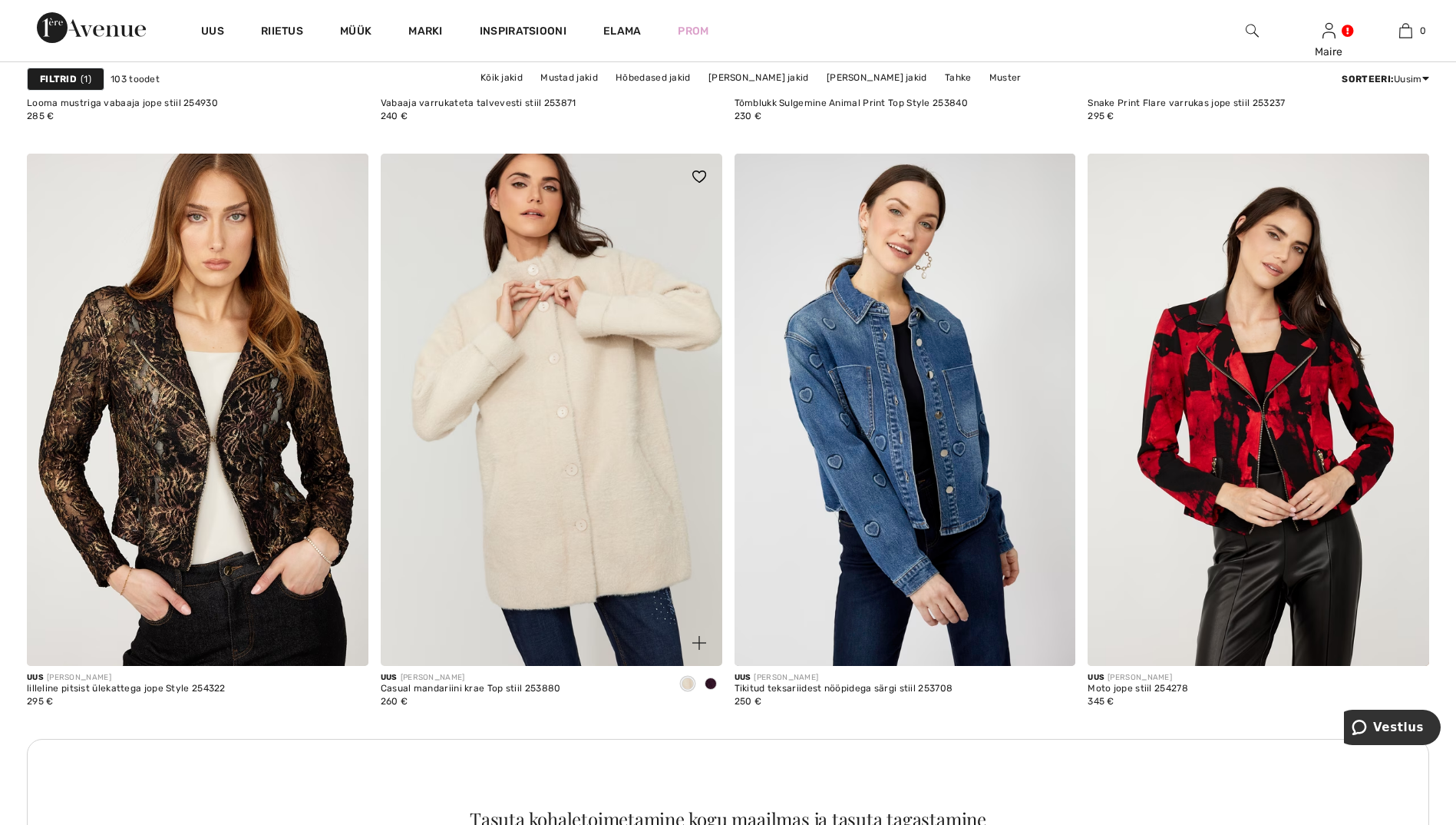
click at [533, 439] on img at bounding box center [551, 409] width 341 height 512
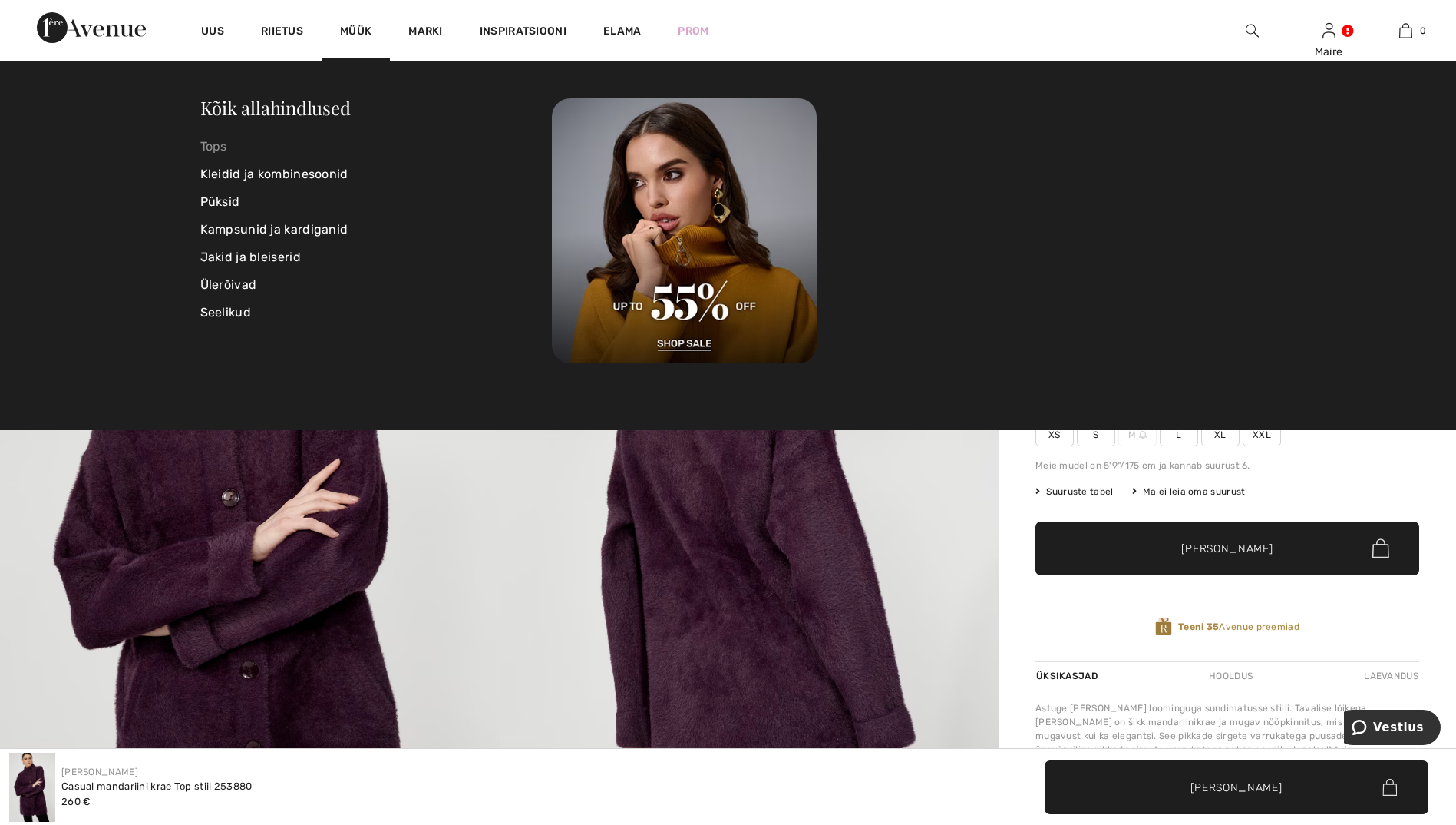
click at [203, 145] on link "Tops" at bounding box center [377, 147] width 352 height 28
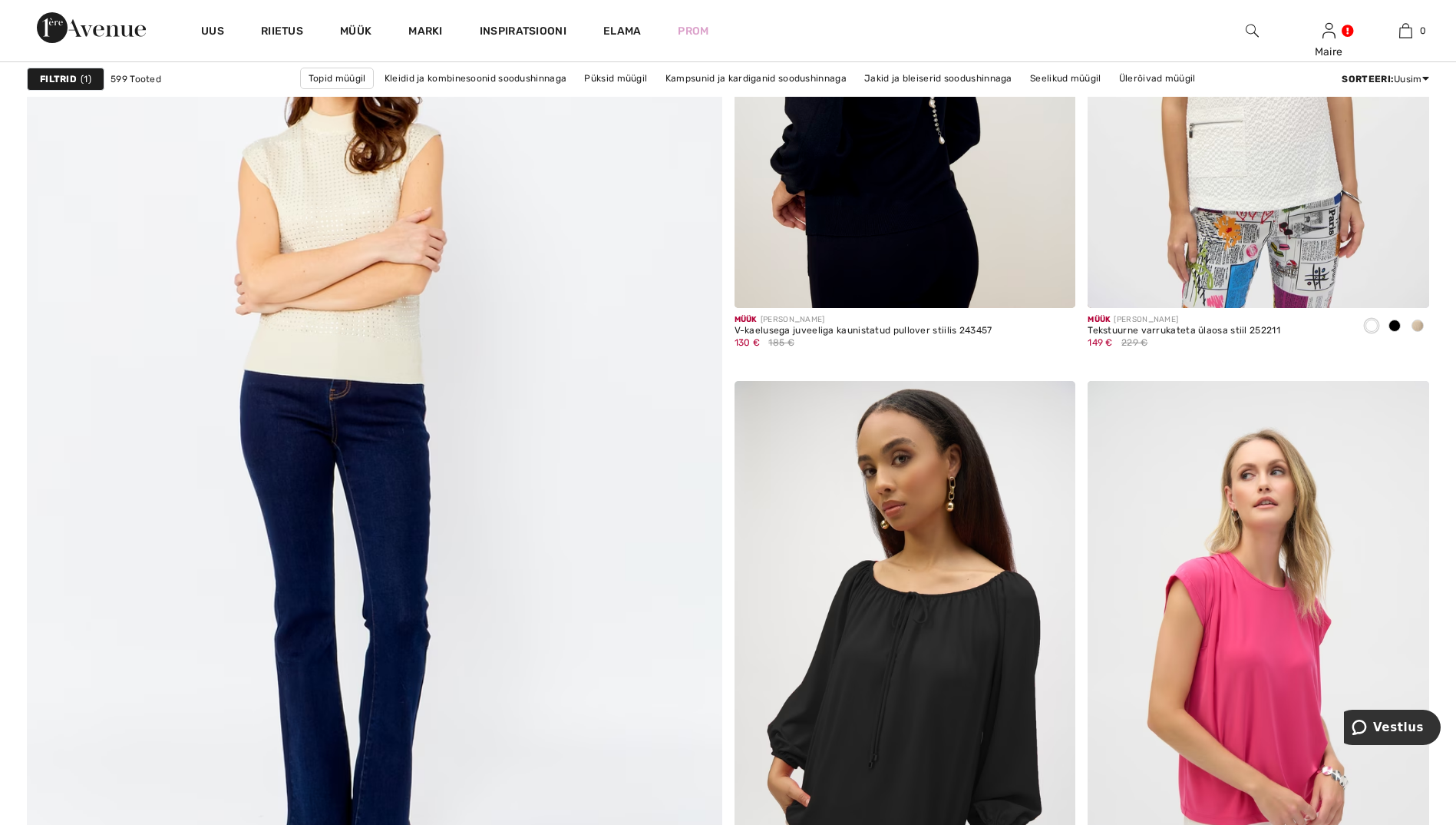
scroll to position [5069, 0]
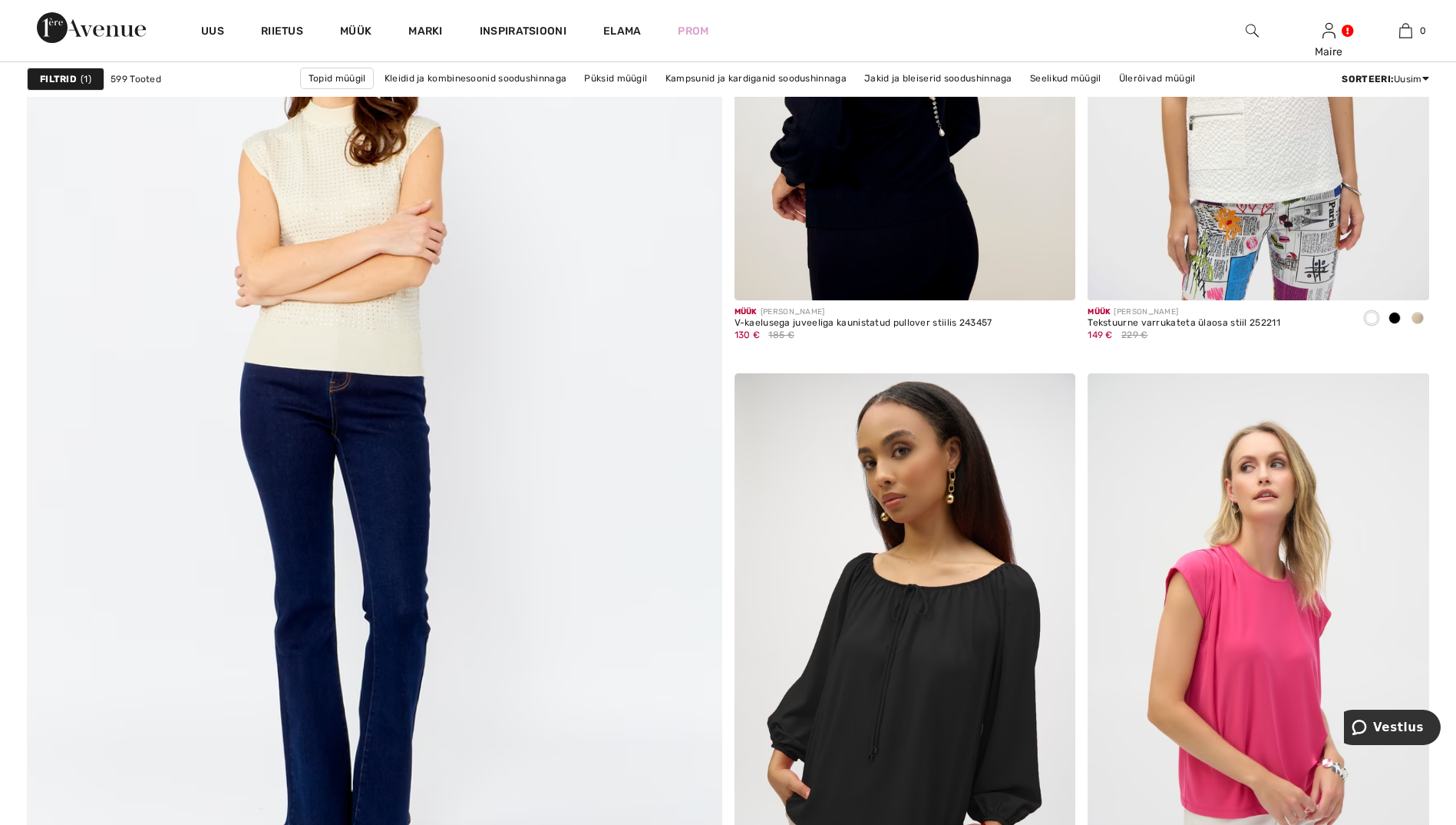
click at [348, 167] on img at bounding box center [374, 413] width 834 height 1252
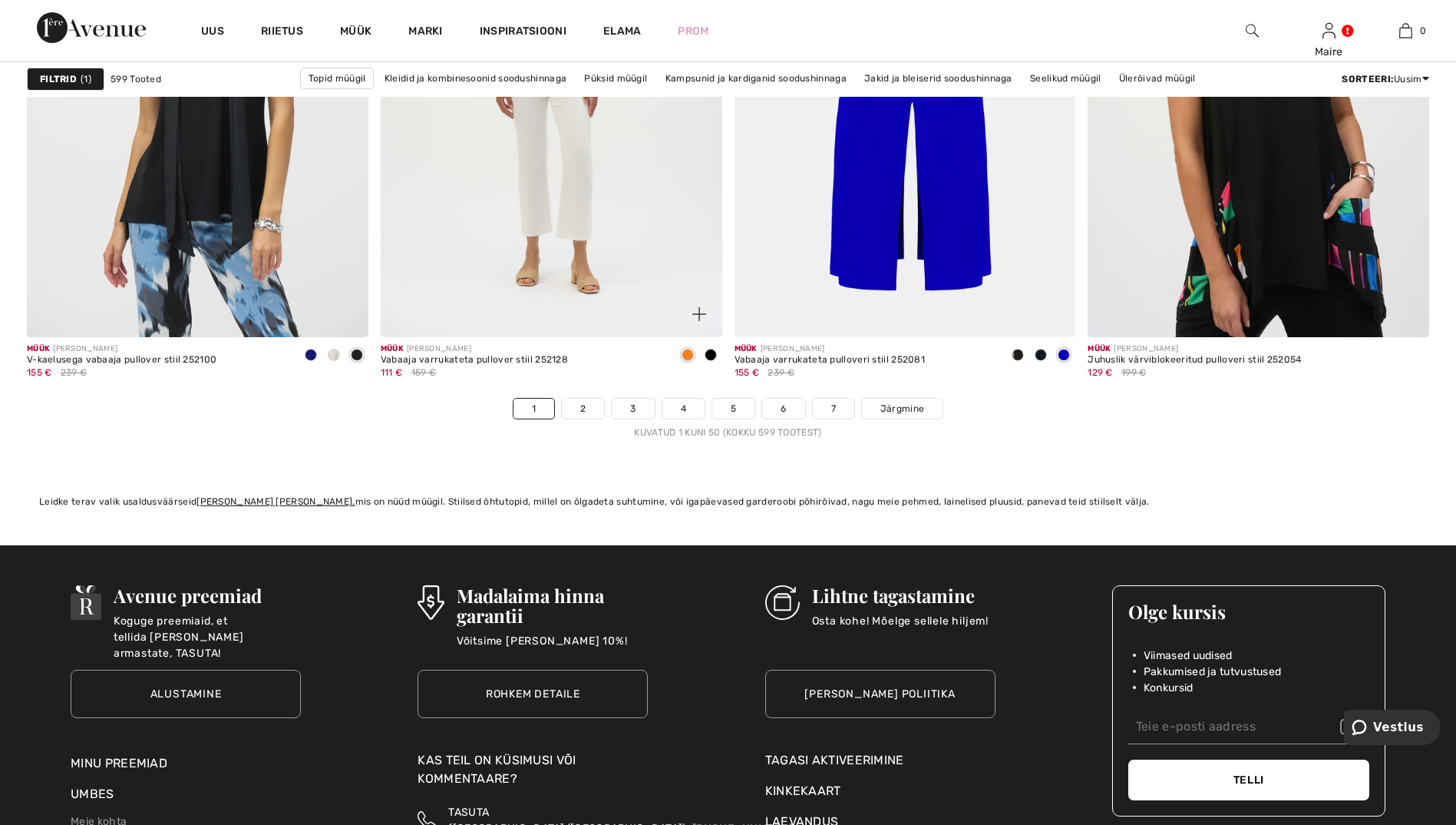
scroll to position [8832, 0]
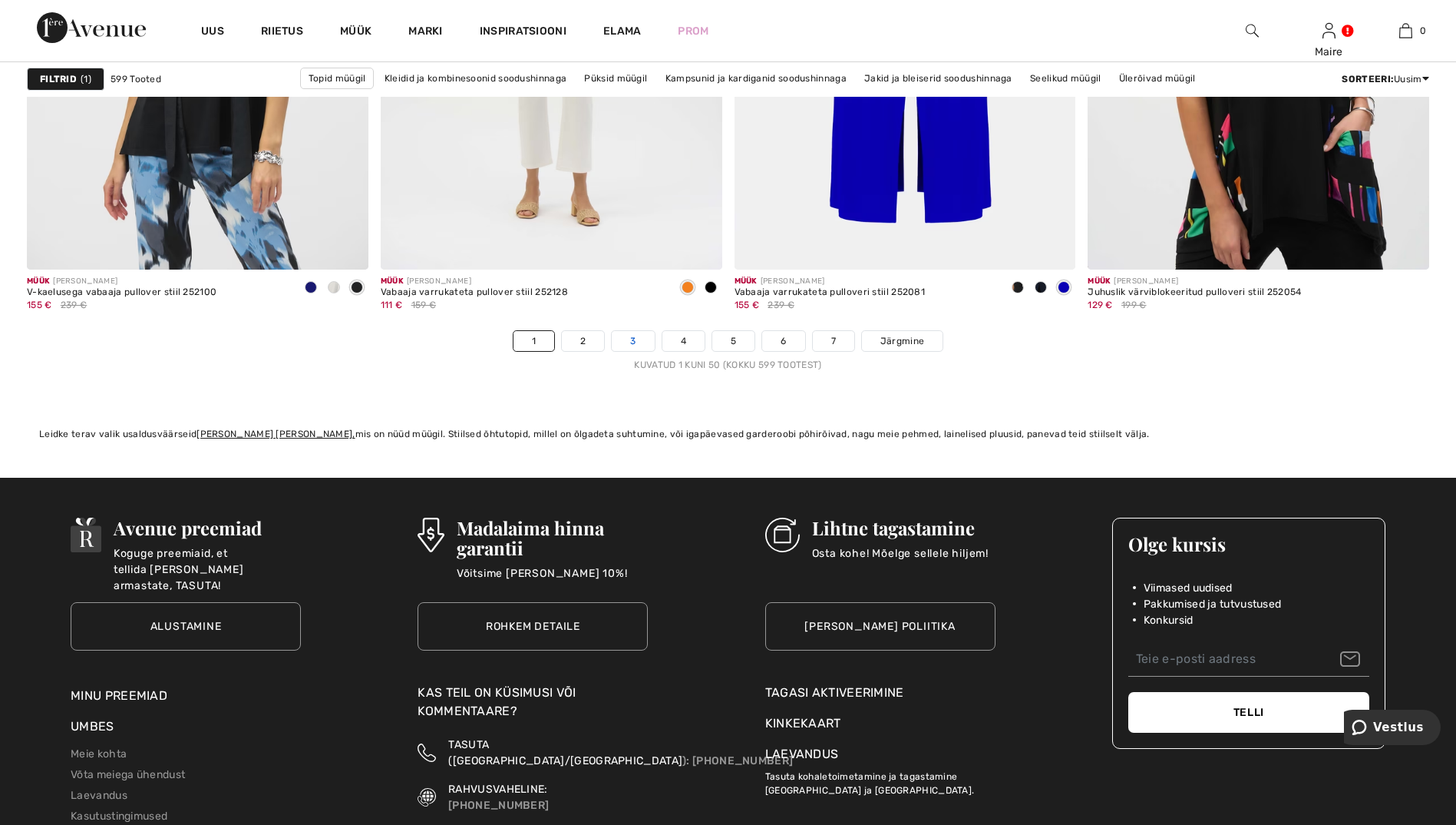
click at [641, 344] on link "3" at bounding box center [632, 341] width 42 height 20
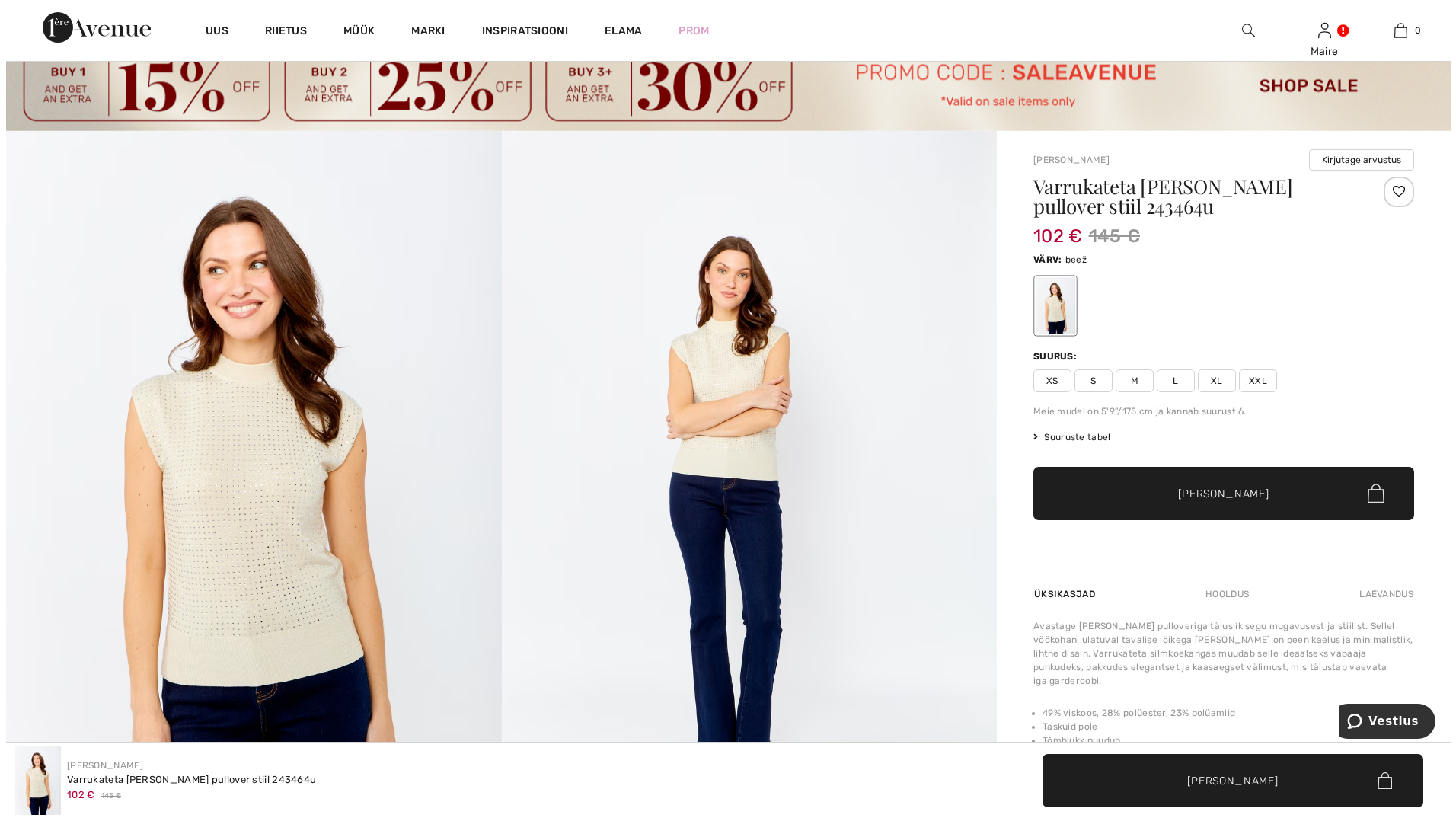
scroll to position [76, 0]
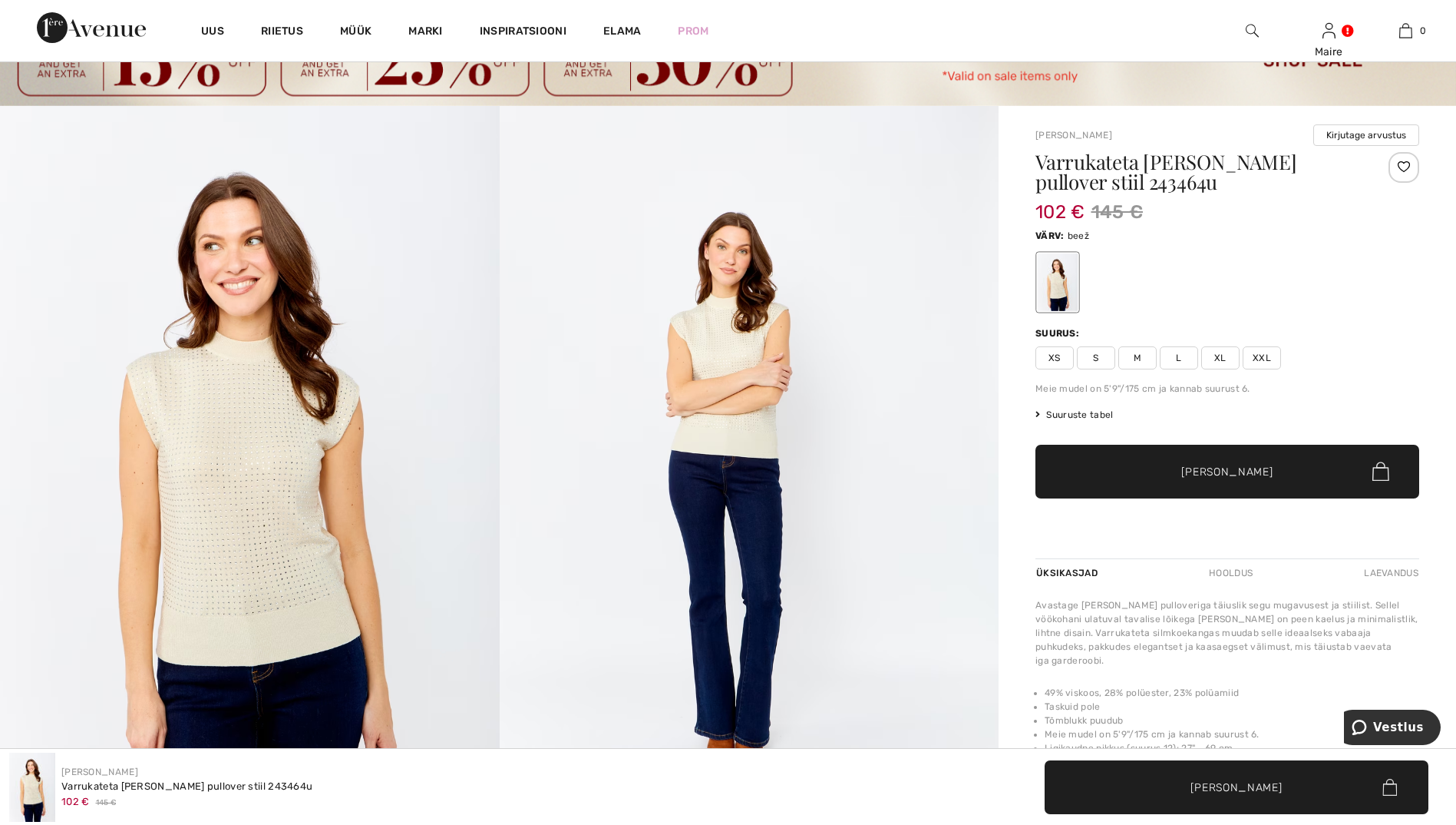
click at [724, 364] on img at bounding box center [748, 481] width 499 height 750
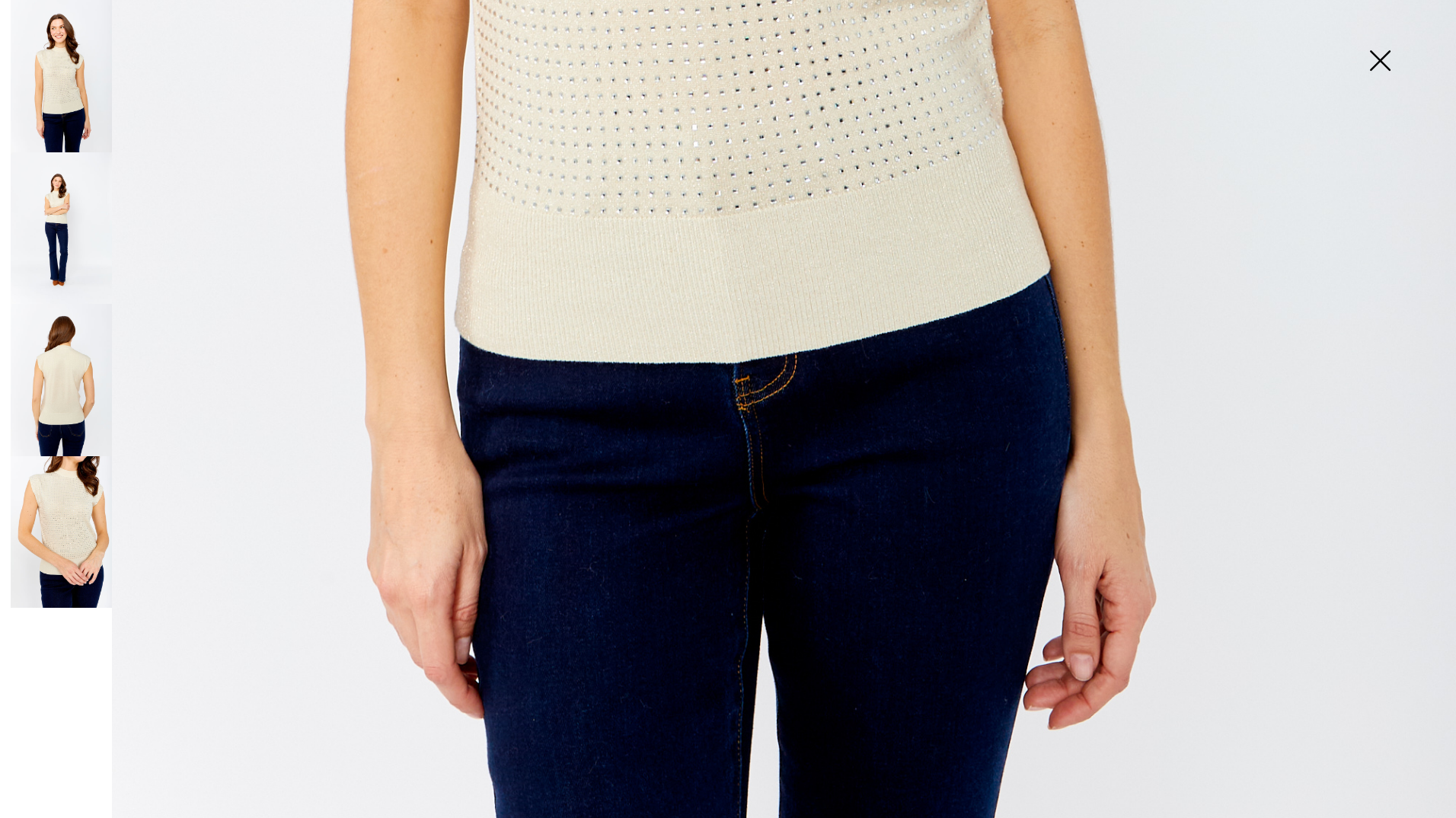
scroll to position [1294, 0]
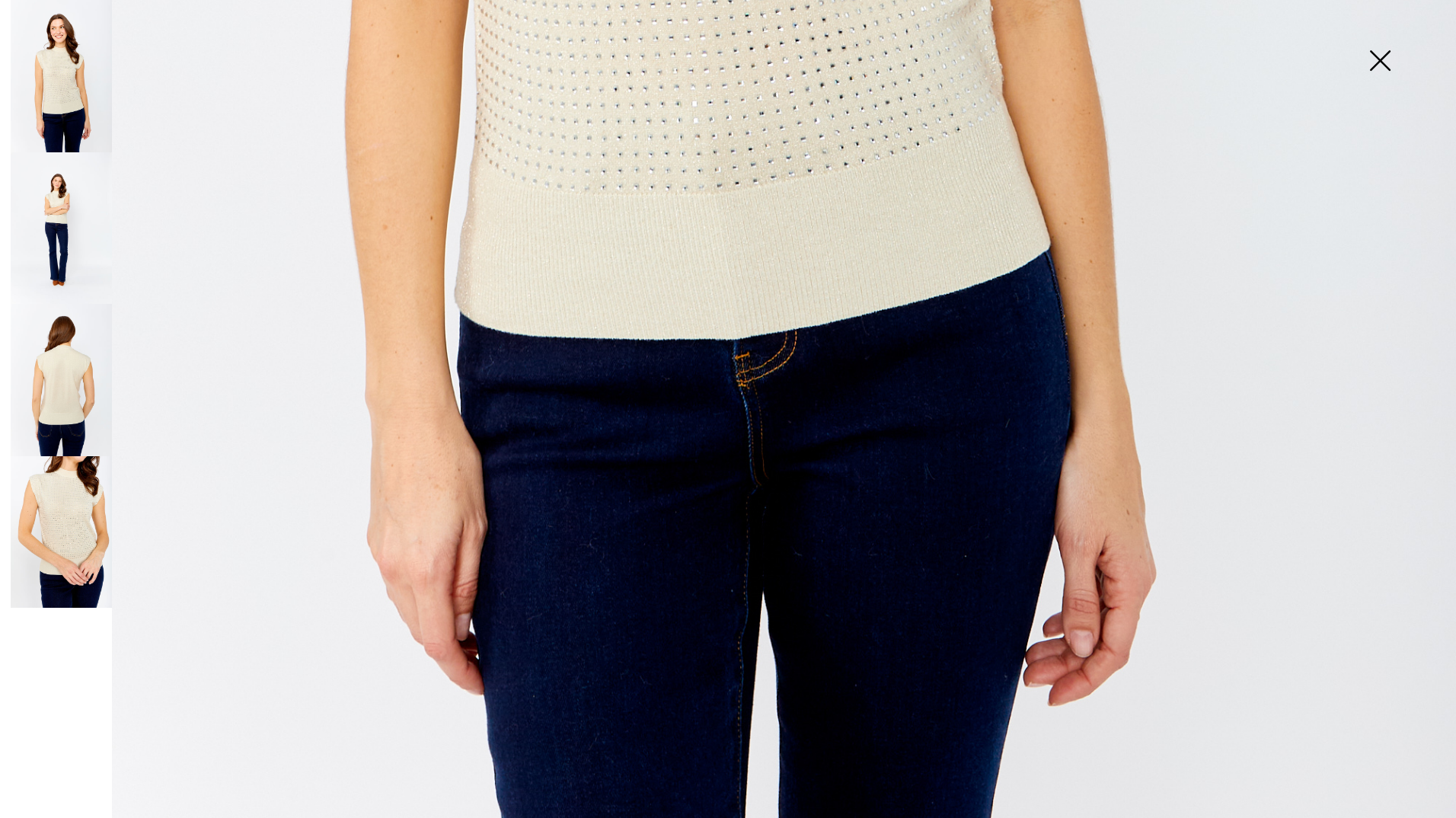
click at [65, 419] on img at bounding box center [60, 379] width 101 height 152
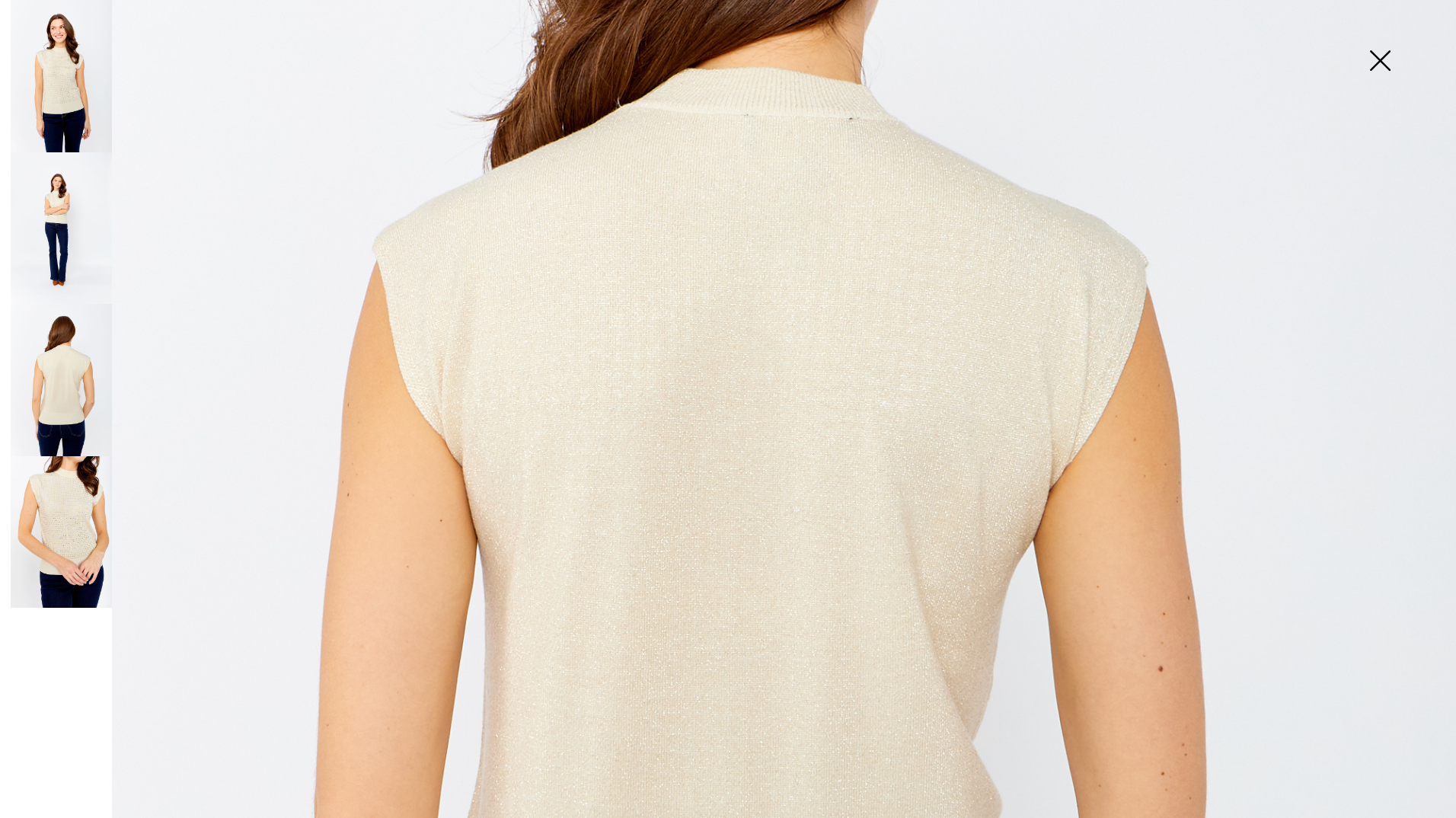
scroll to position [457, 0]
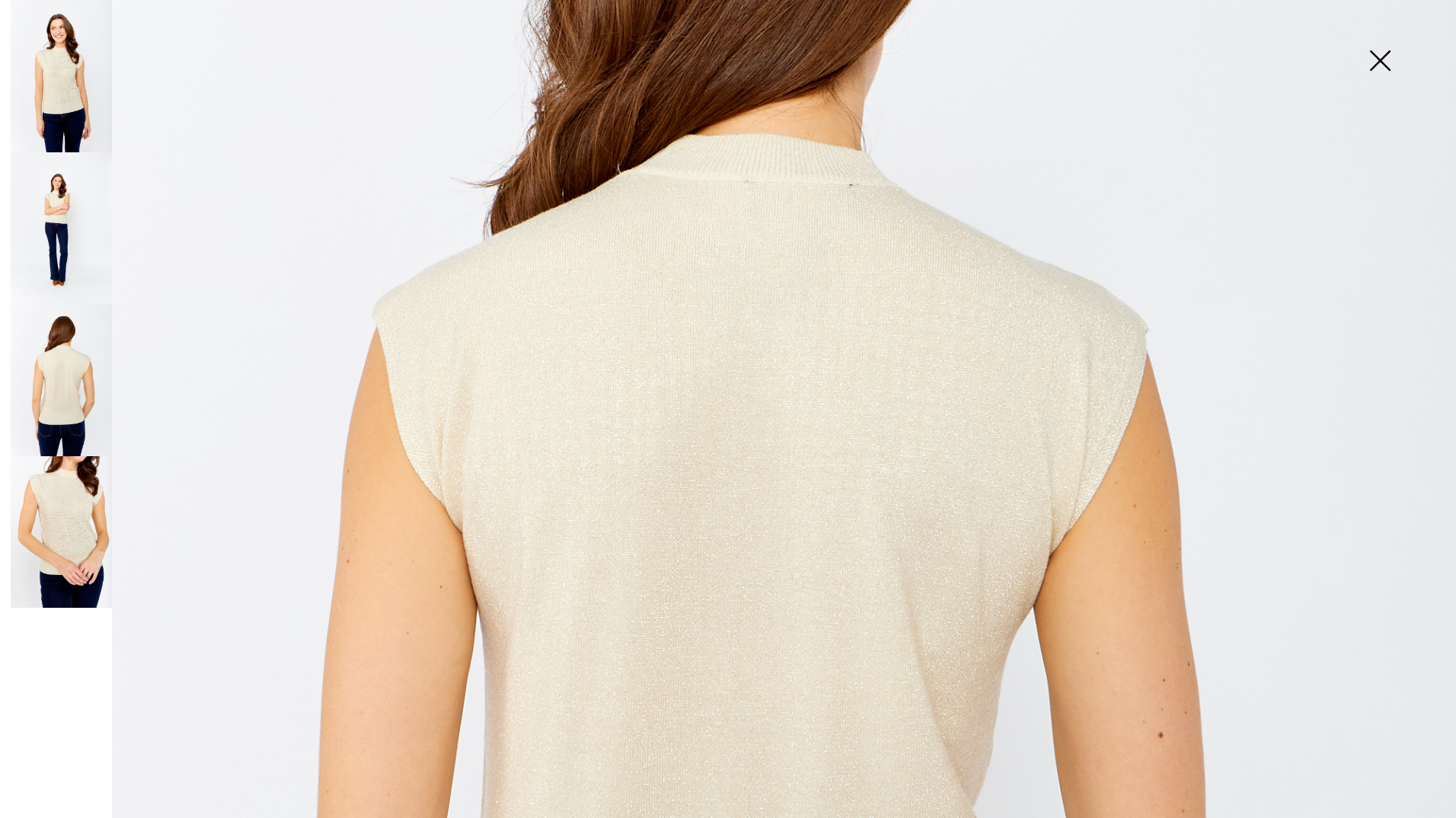
click at [49, 523] on img at bounding box center [60, 531] width 101 height 152
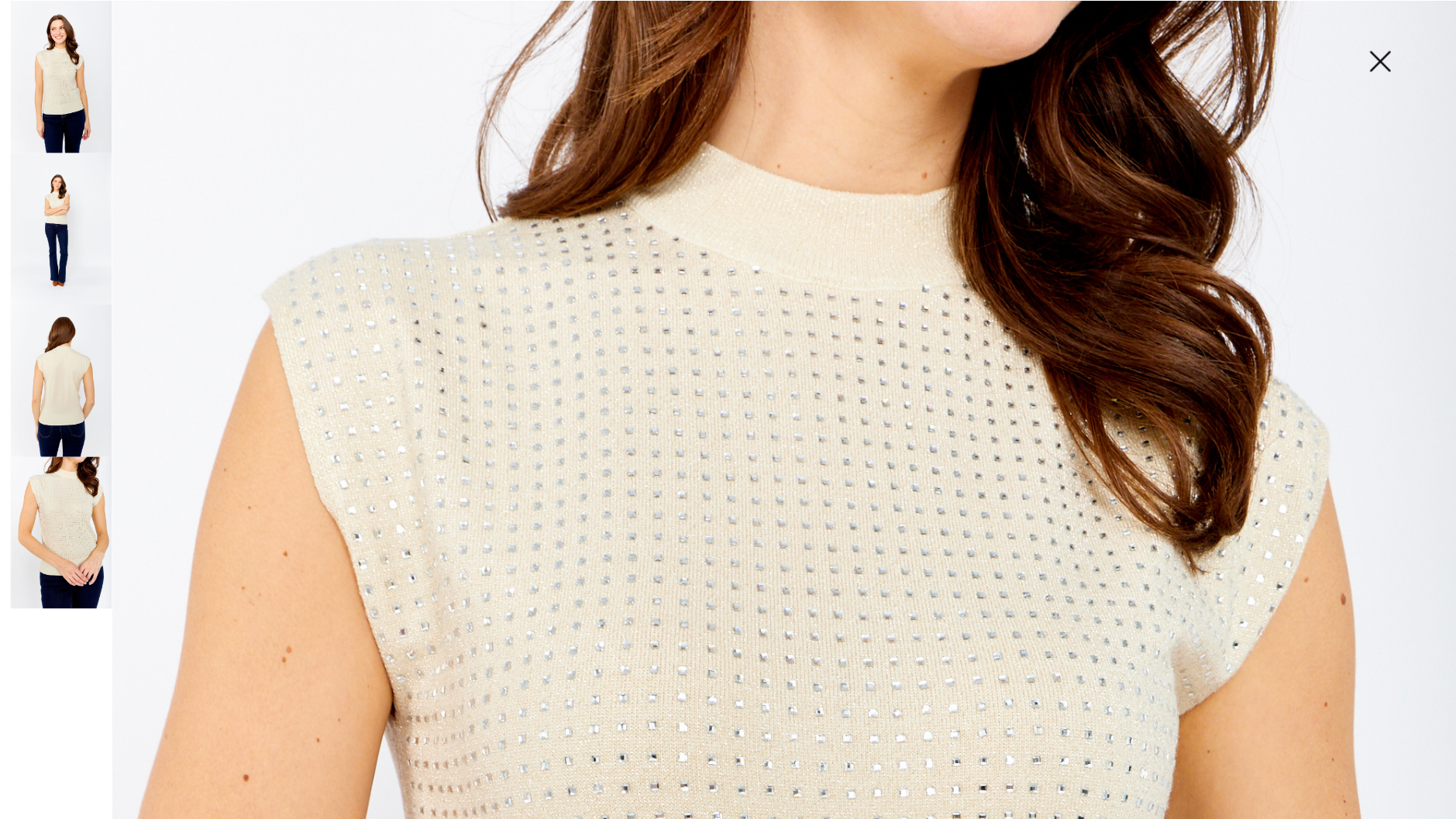
scroll to position [0, 0]
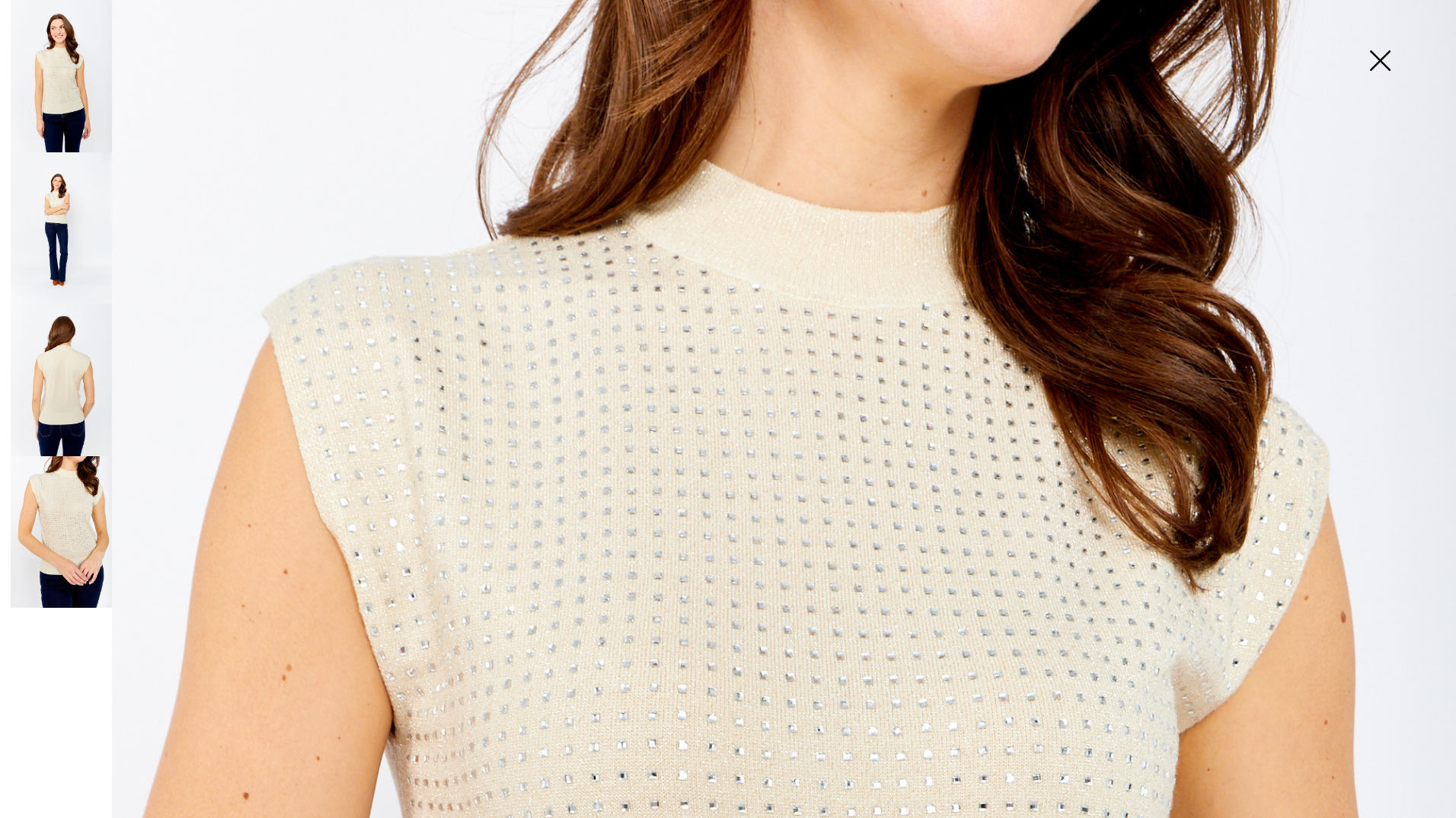
click at [1381, 61] on img at bounding box center [1380, 61] width 76 height 78
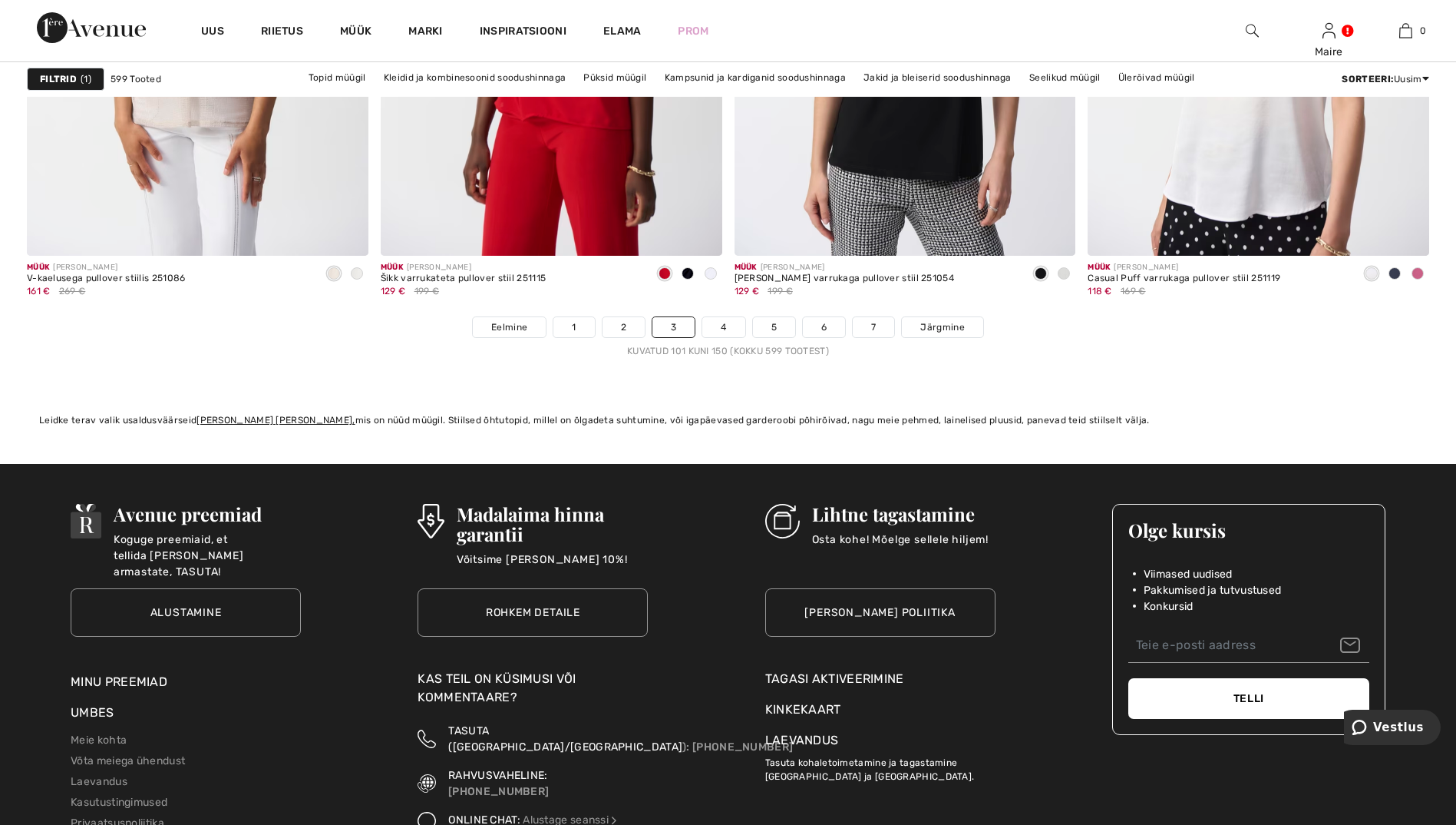
scroll to position [8909, 0]
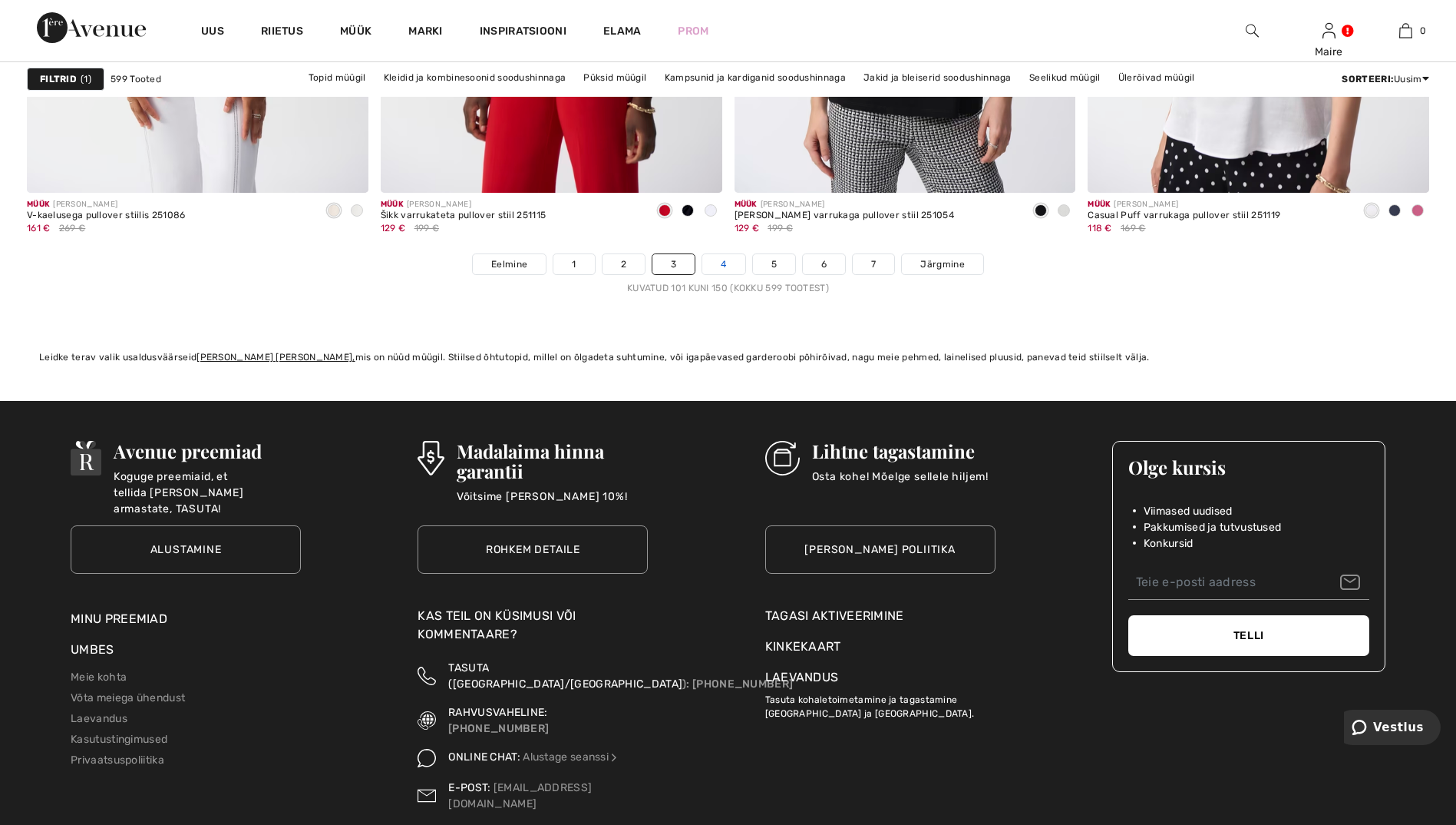
click at [740, 267] on link "4" at bounding box center [724, 264] width 42 height 20
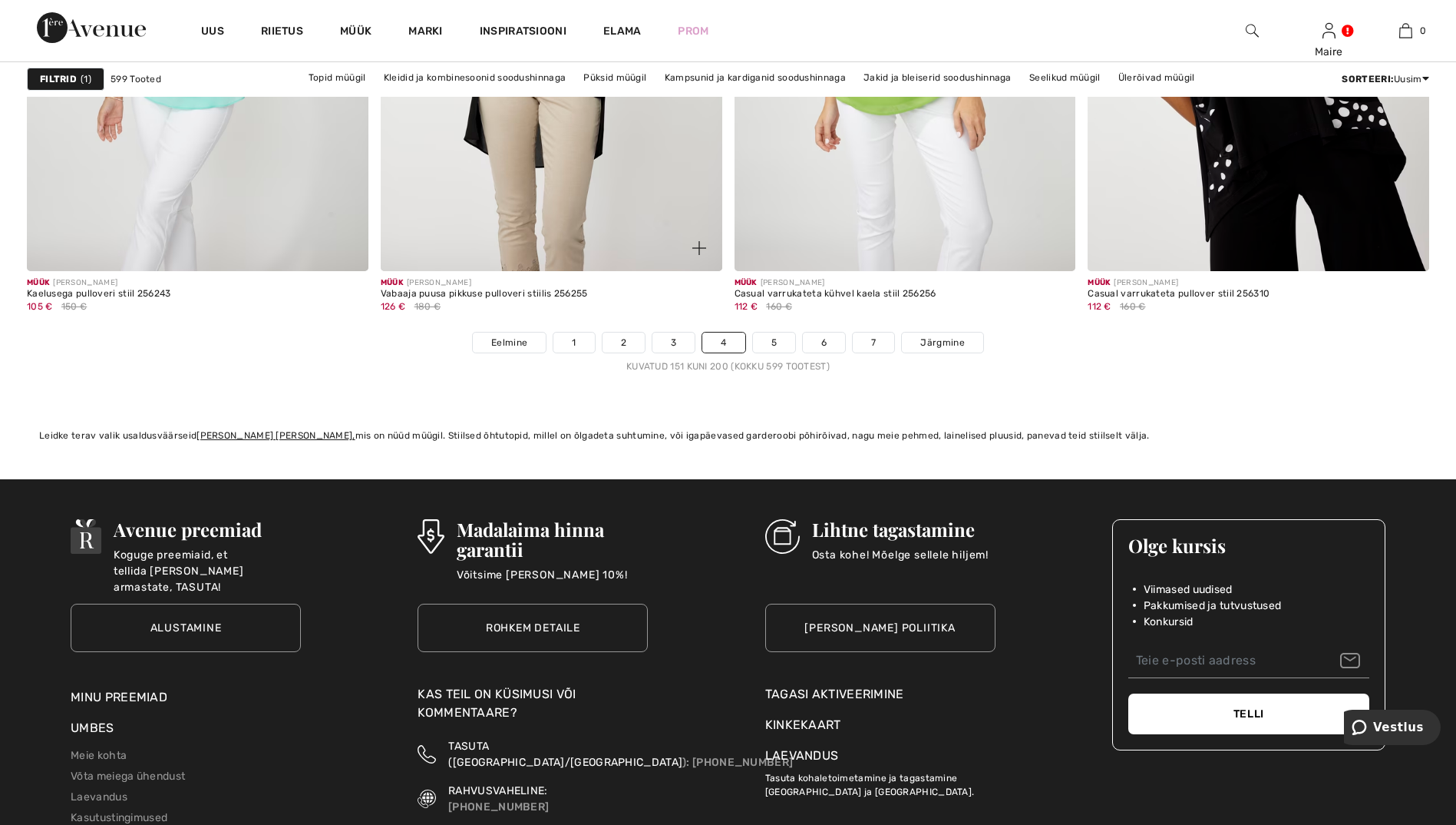
scroll to position [8909, 0]
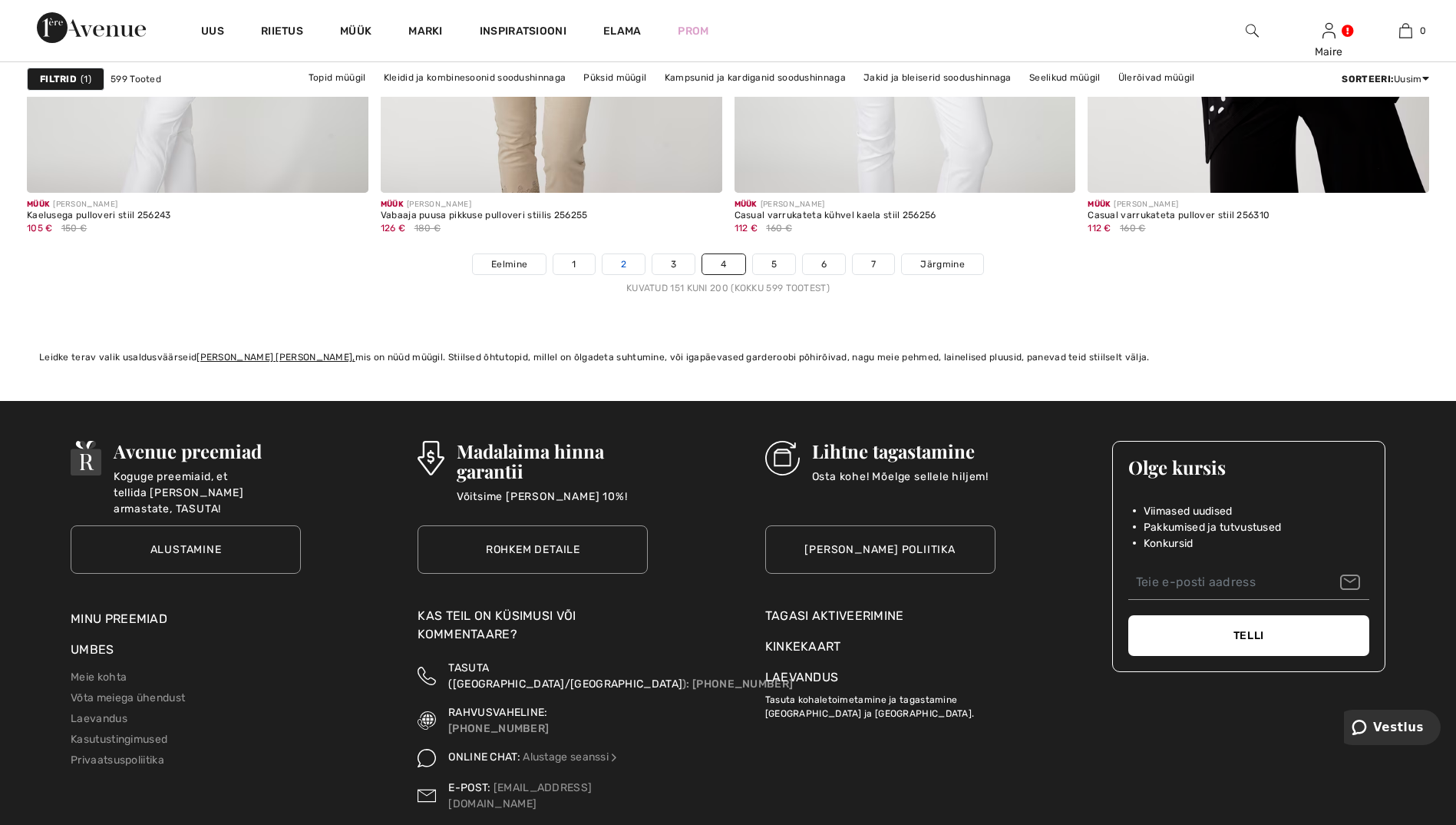
click at [632, 272] on link "2" at bounding box center [624, 264] width 42 height 20
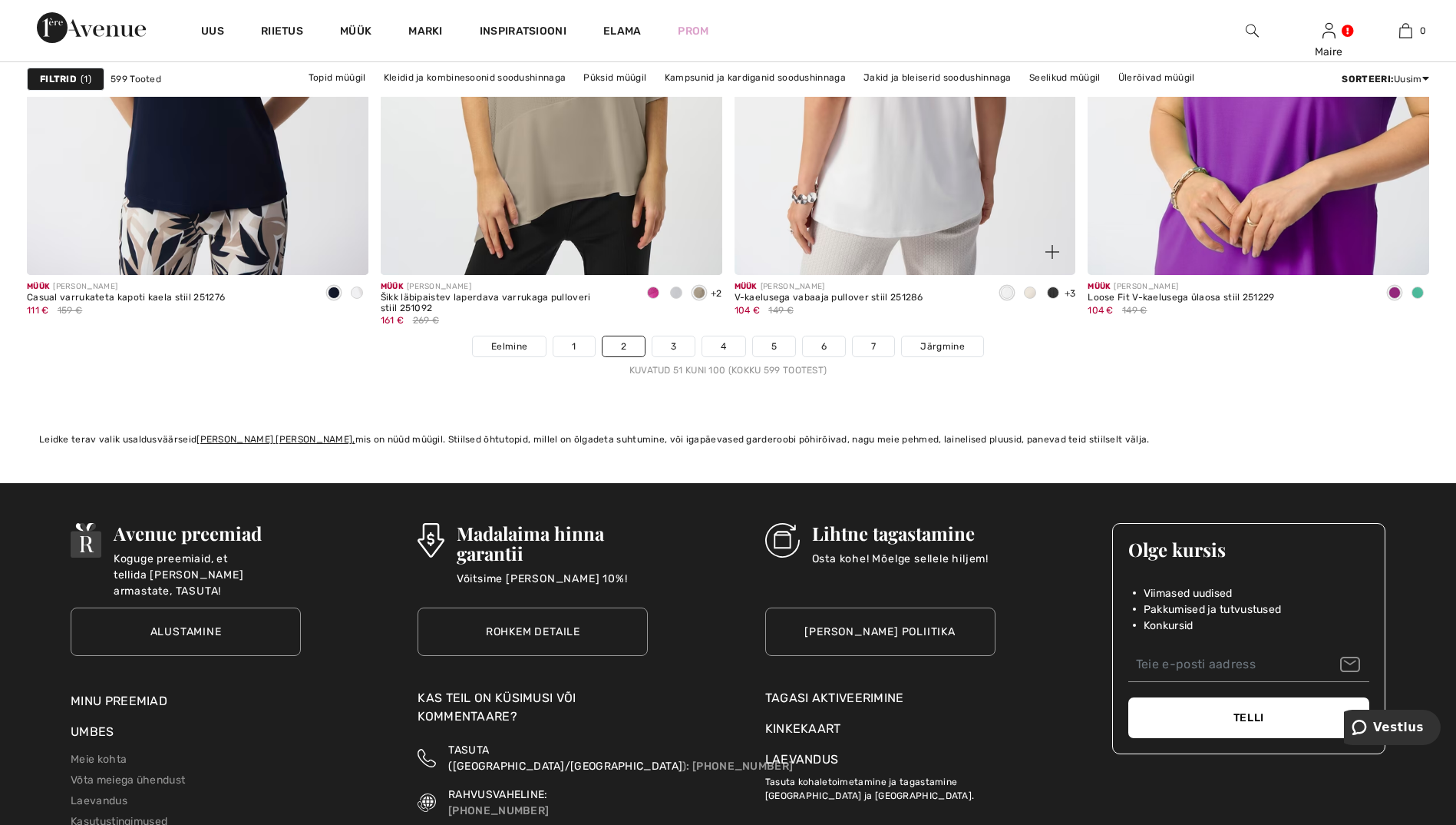
scroll to position [8832, 0]
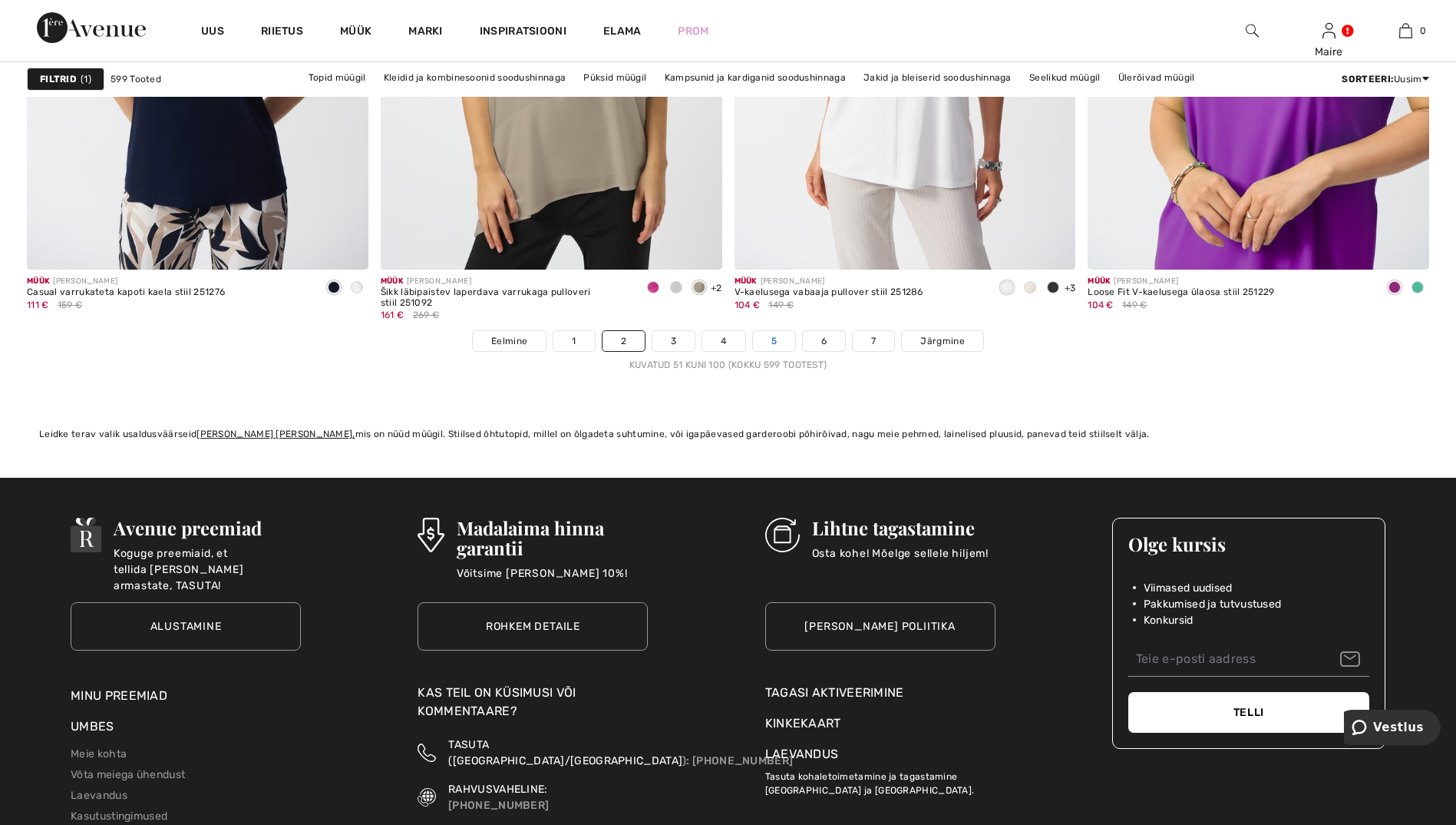
click at [772, 338] on link "5" at bounding box center [774, 341] width 42 height 20
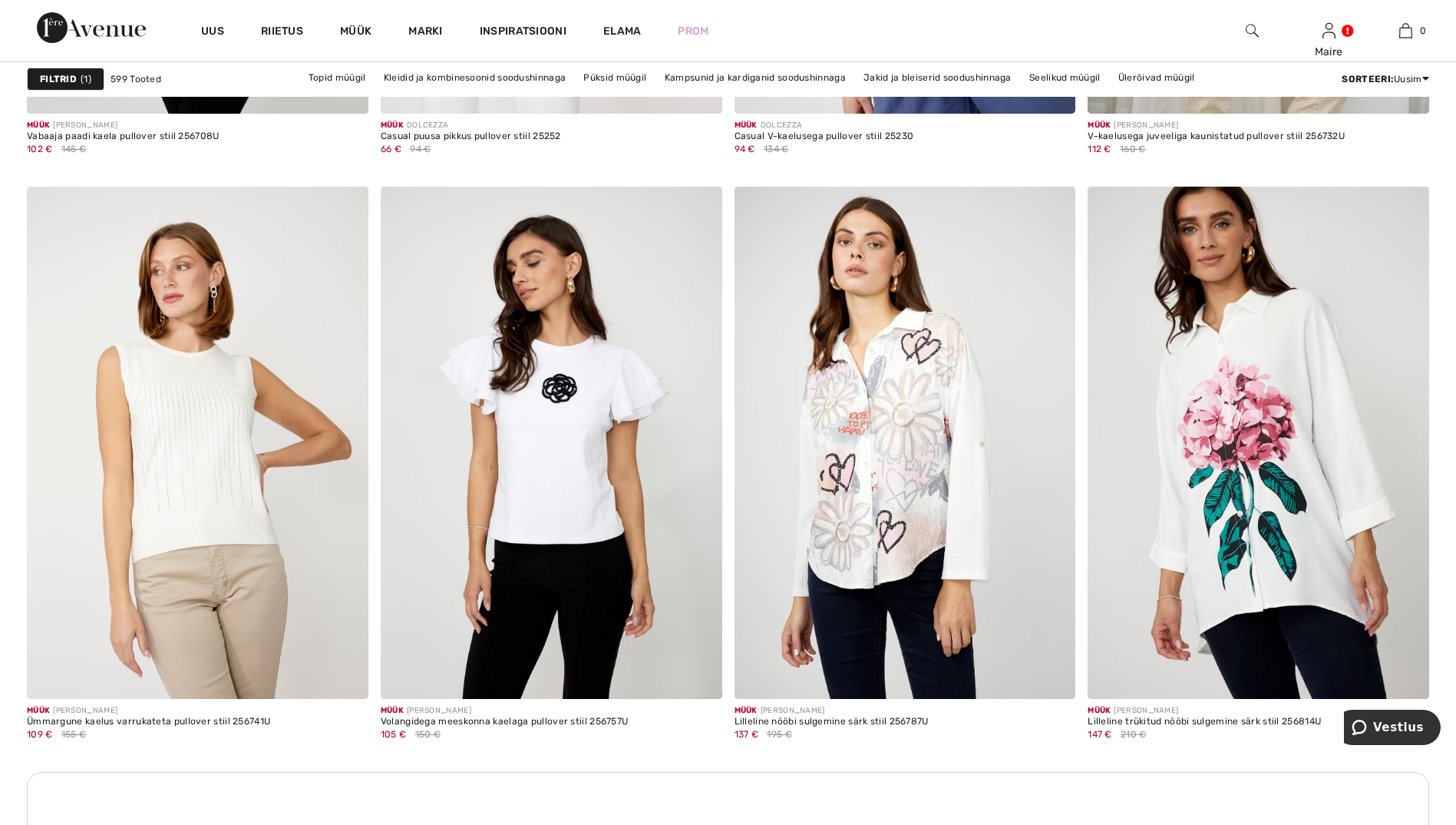
scroll to position [1920, 0]
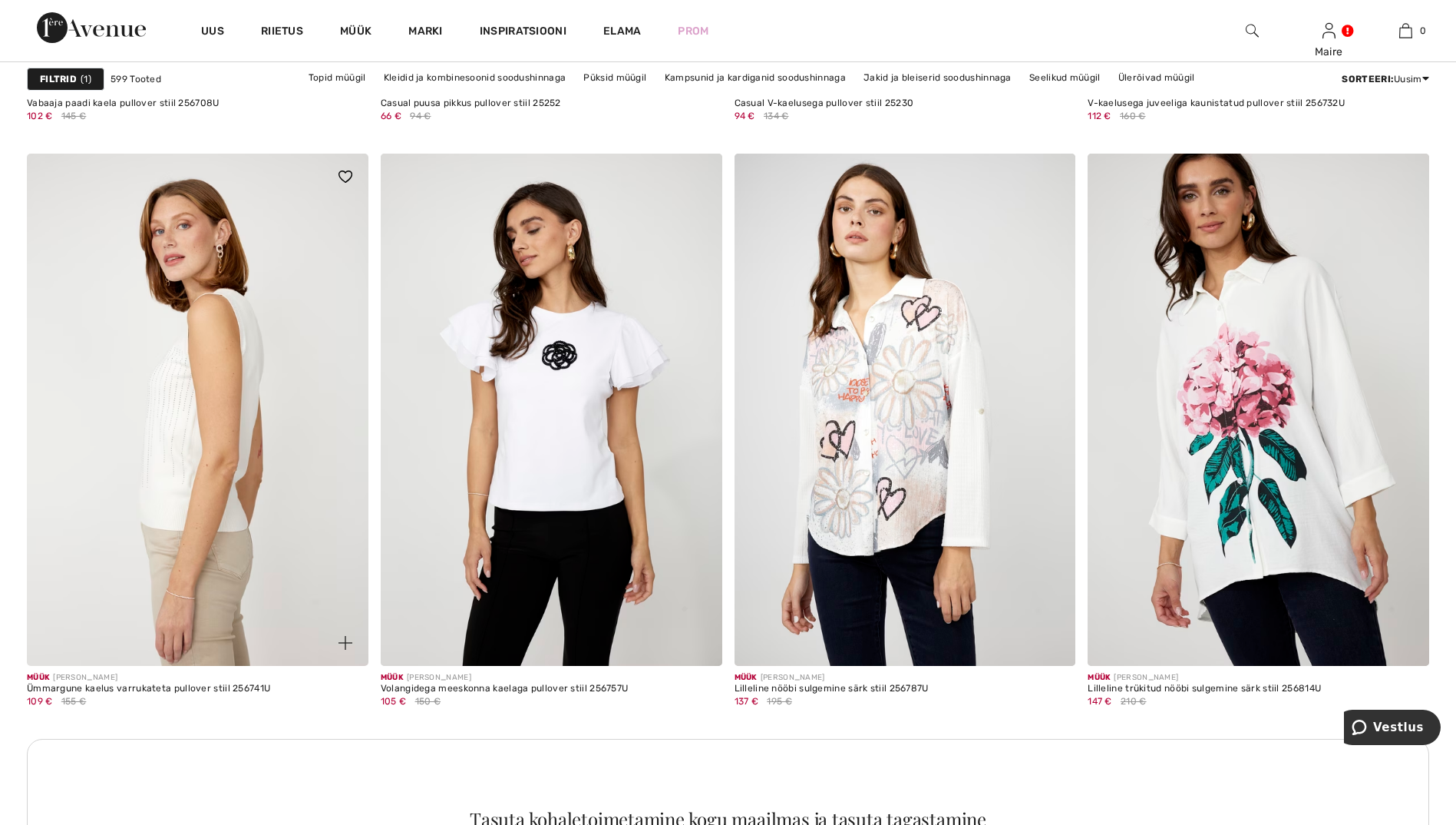
click at [168, 416] on img at bounding box center [197, 409] width 341 height 512
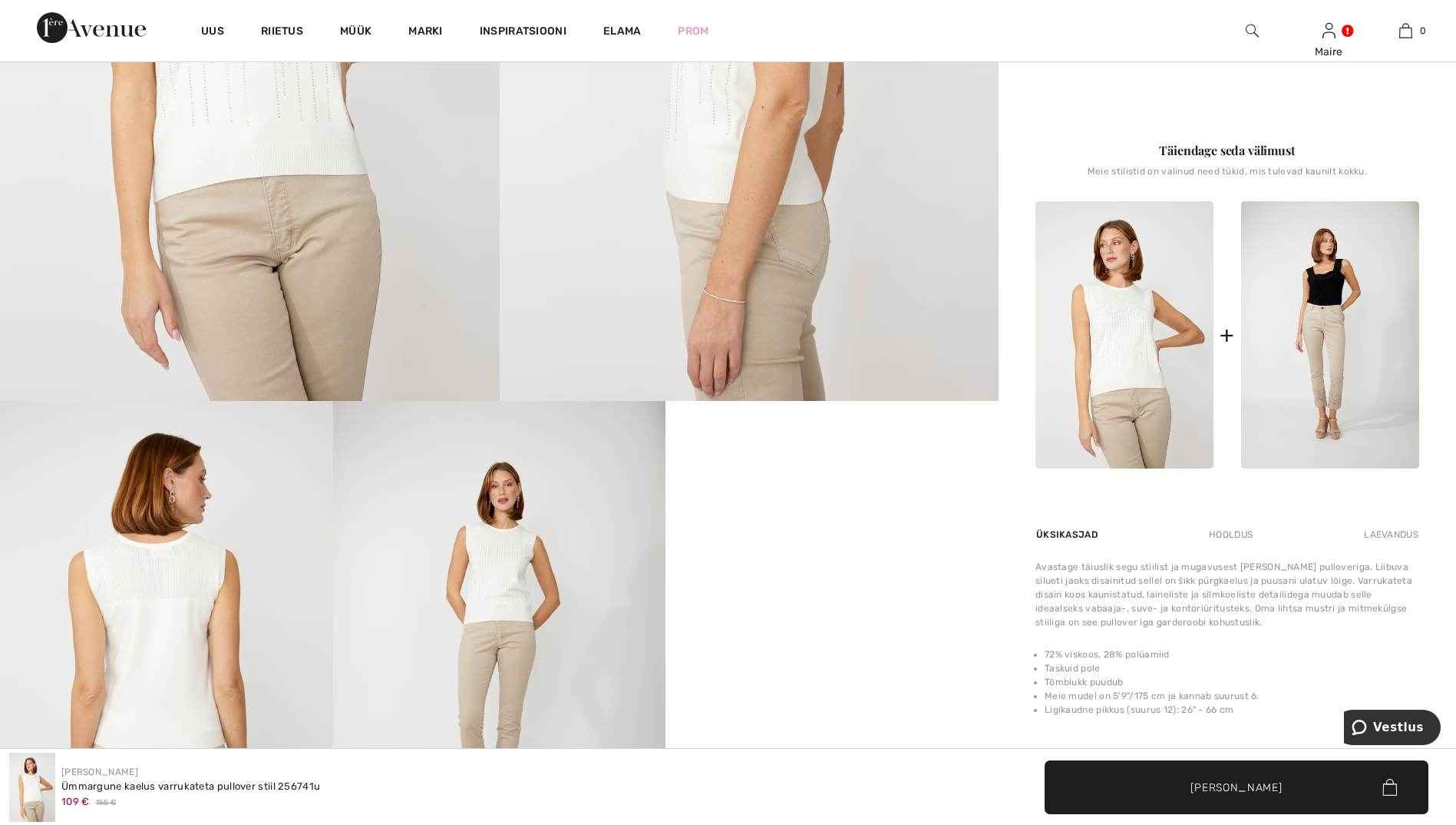
scroll to position [615, 0]
